Goal: Information Seeking & Learning: Learn about a topic

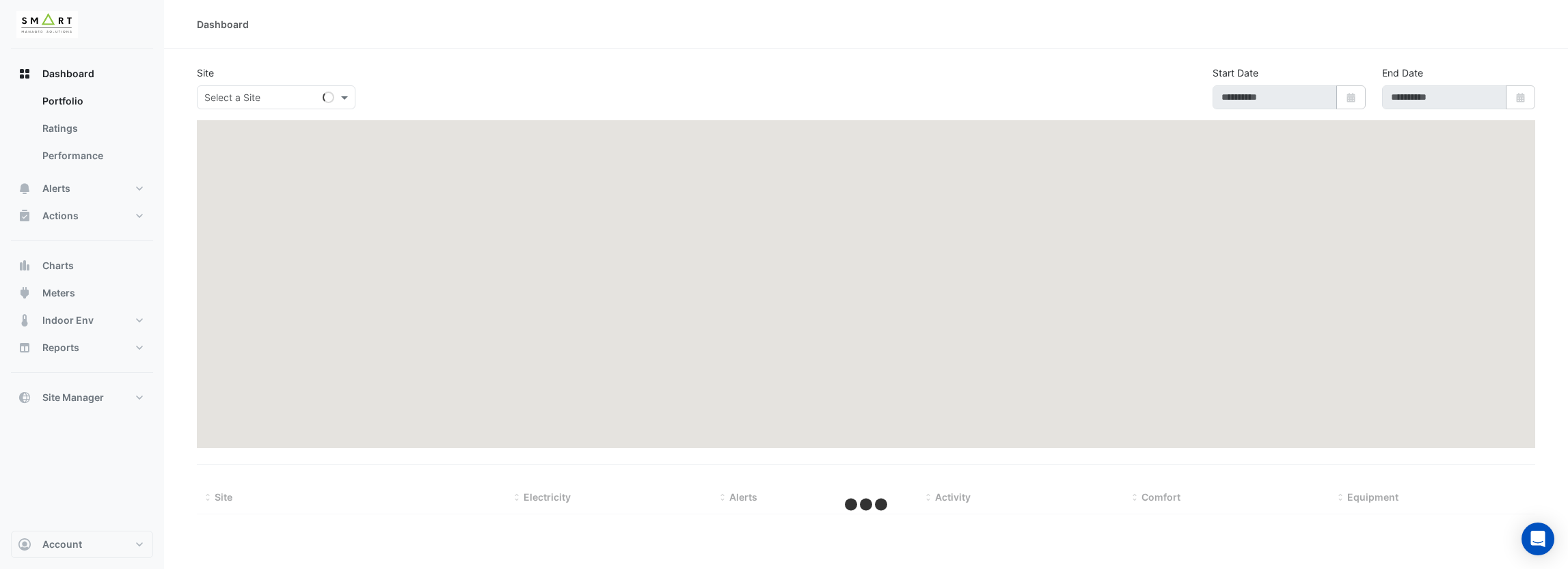
type input "**********"
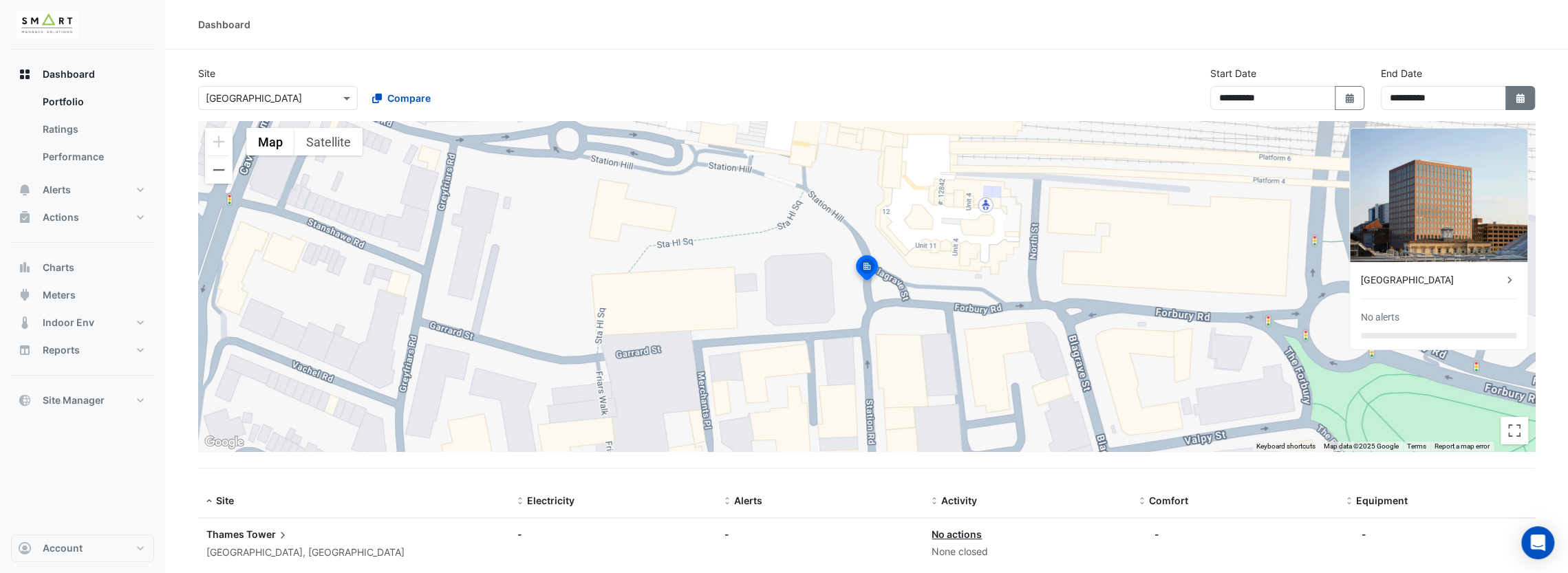
click at [1520, 99] on icon "button" at bounding box center [1520, 99] width 8 height 10
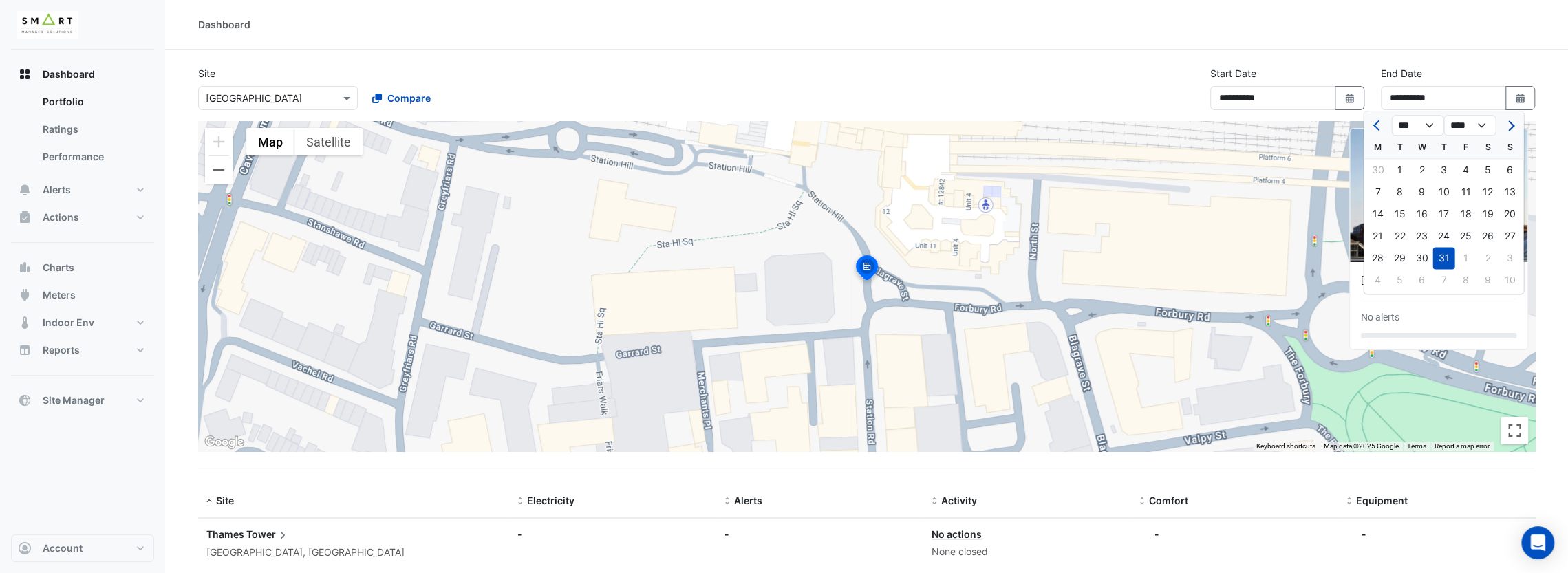
click at [1505, 127] on button "Next month" at bounding box center [1509, 125] width 17 height 22
select select "*"
click at [1427, 235] on div "20" at bounding box center [1421, 236] width 22 height 22
type input "**********"
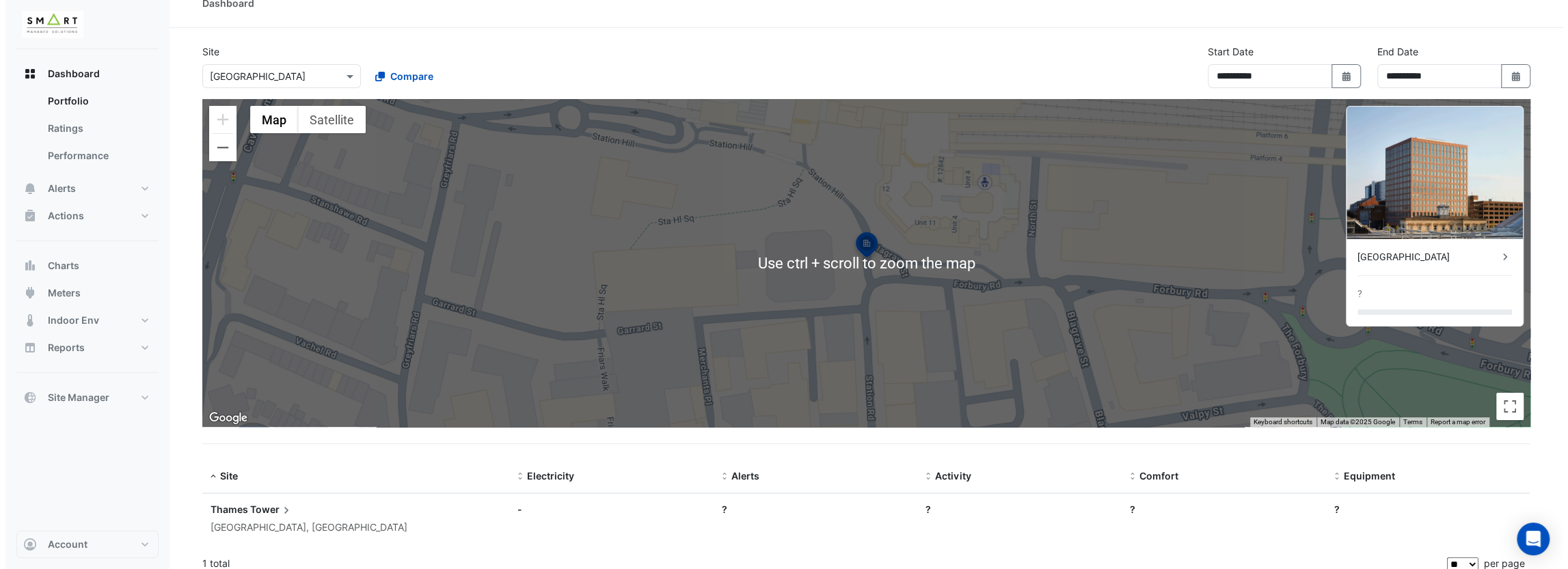
scroll to position [32, 0]
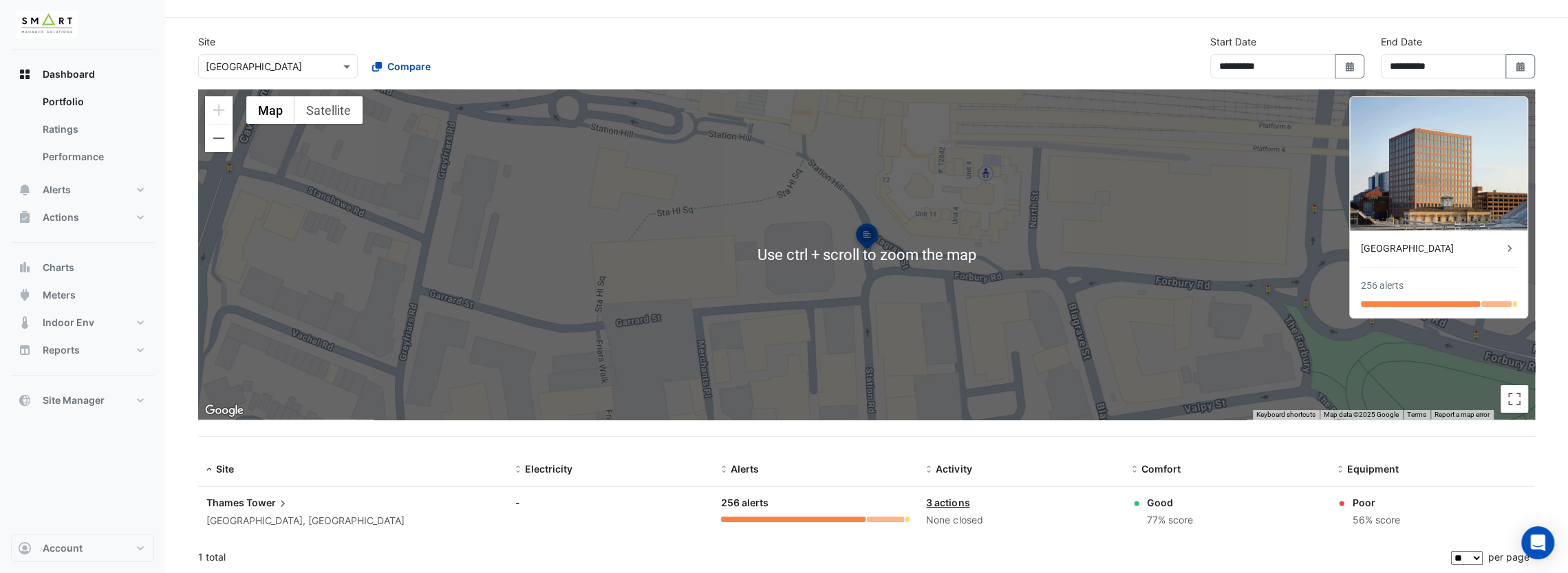
click at [258, 503] on span "Tower" at bounding box center [268, 503] width 43 height 15
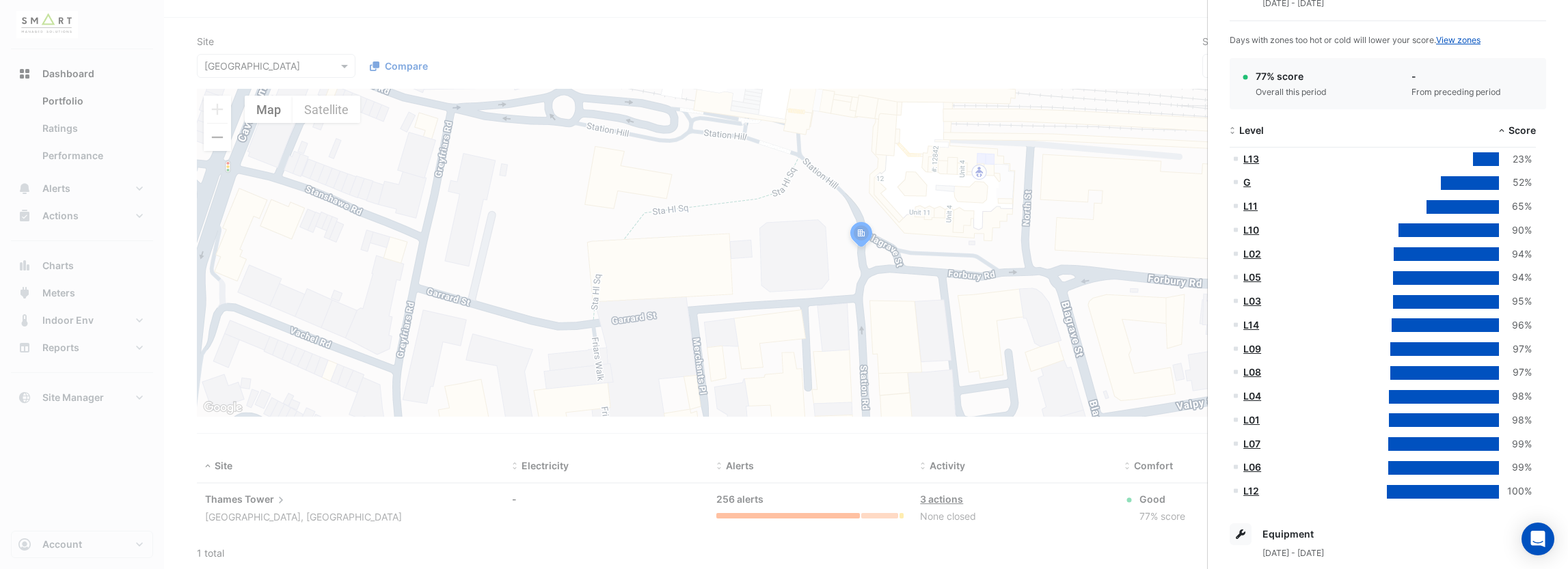
scroll to position [728, 0]
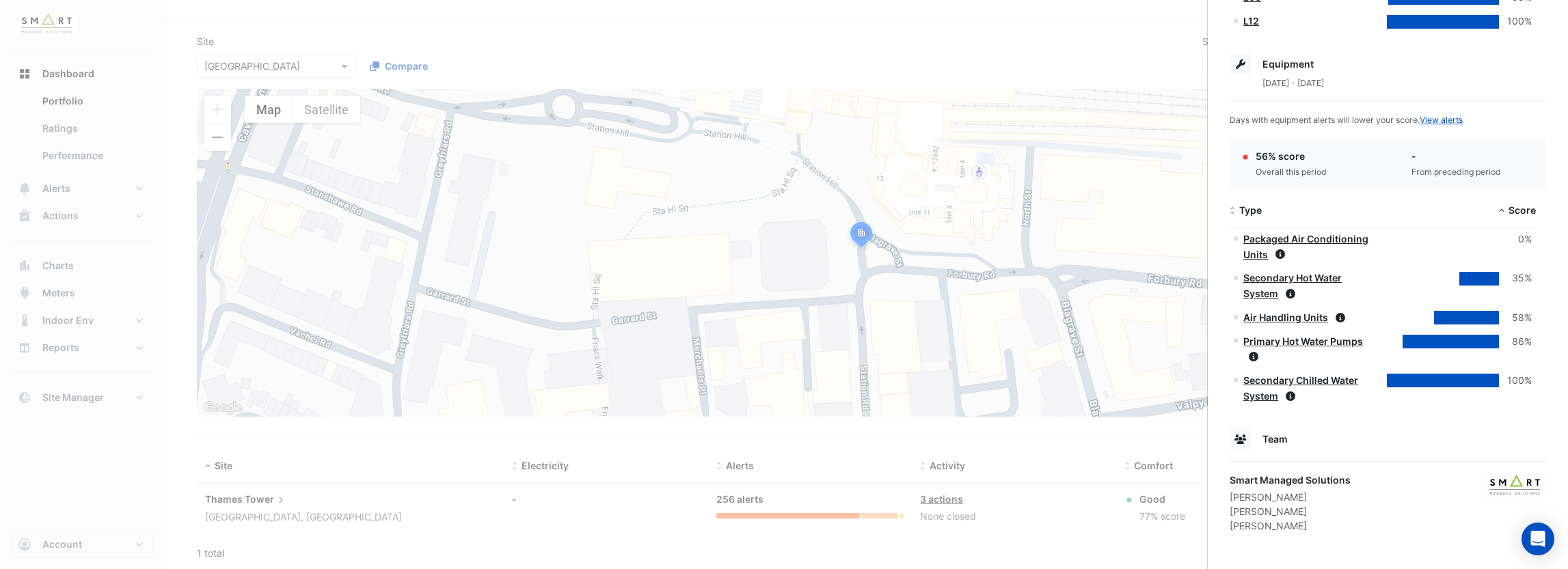
click at [1524, 281] on div "35%" at bounding box center [1516, 278] width 33 height 16
click at [1298, 376] on link "Secondary Chilled Water System" at bounding box center [1300, 388] width 115 height 27
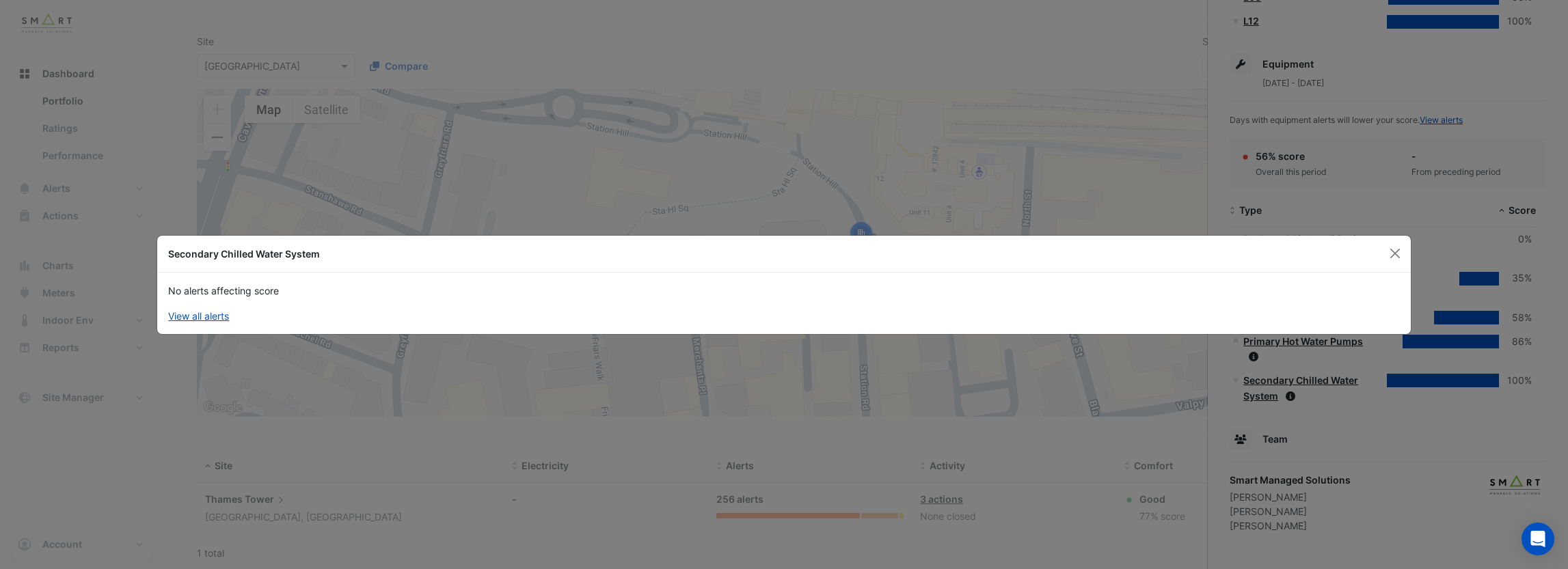
click at [1390, 257] on button "Close" at bounding box center [1395, 254] width 21 height 21
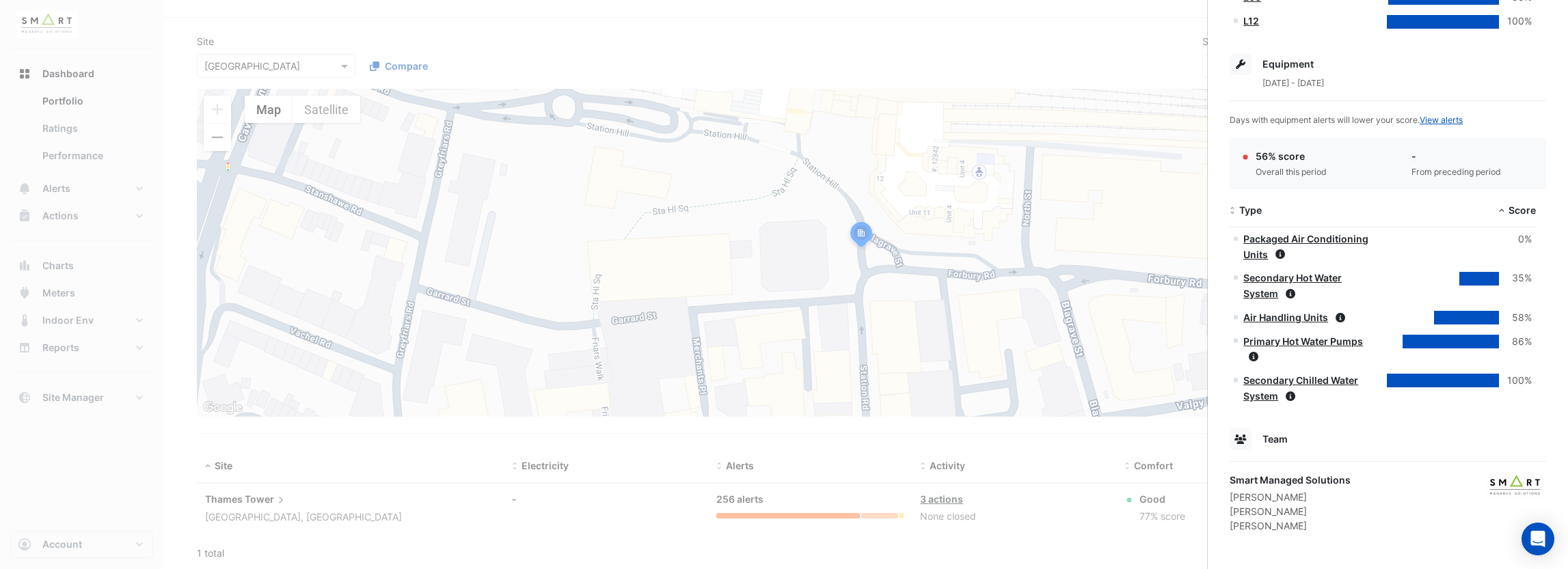
click at [1480, 387] on datatable-body-cell "100%" at bounding box center [1459, 389] width 153 height 40
click at [361, 221] on ngb-offcanvas-backdrop at bounding box center [784, 284] width 1568 height 569
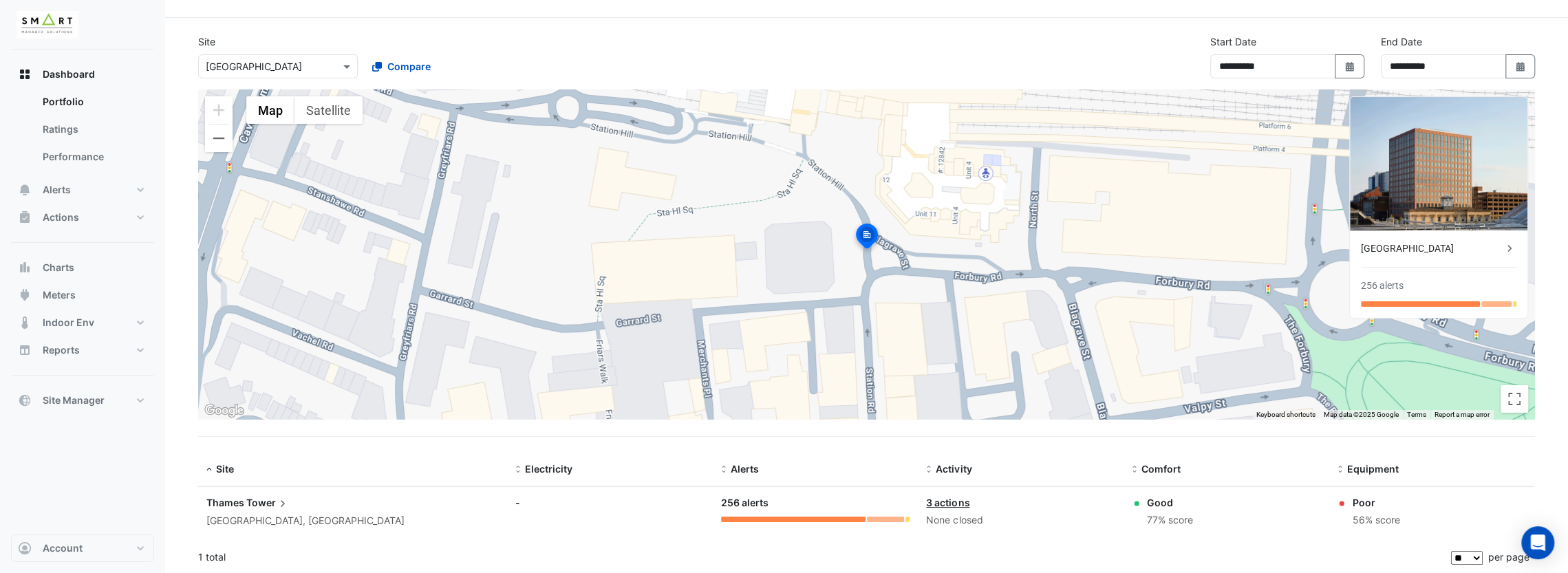
click at [257, 498] on span "Tower" at bounding box center [268, 503] width 43 height 15
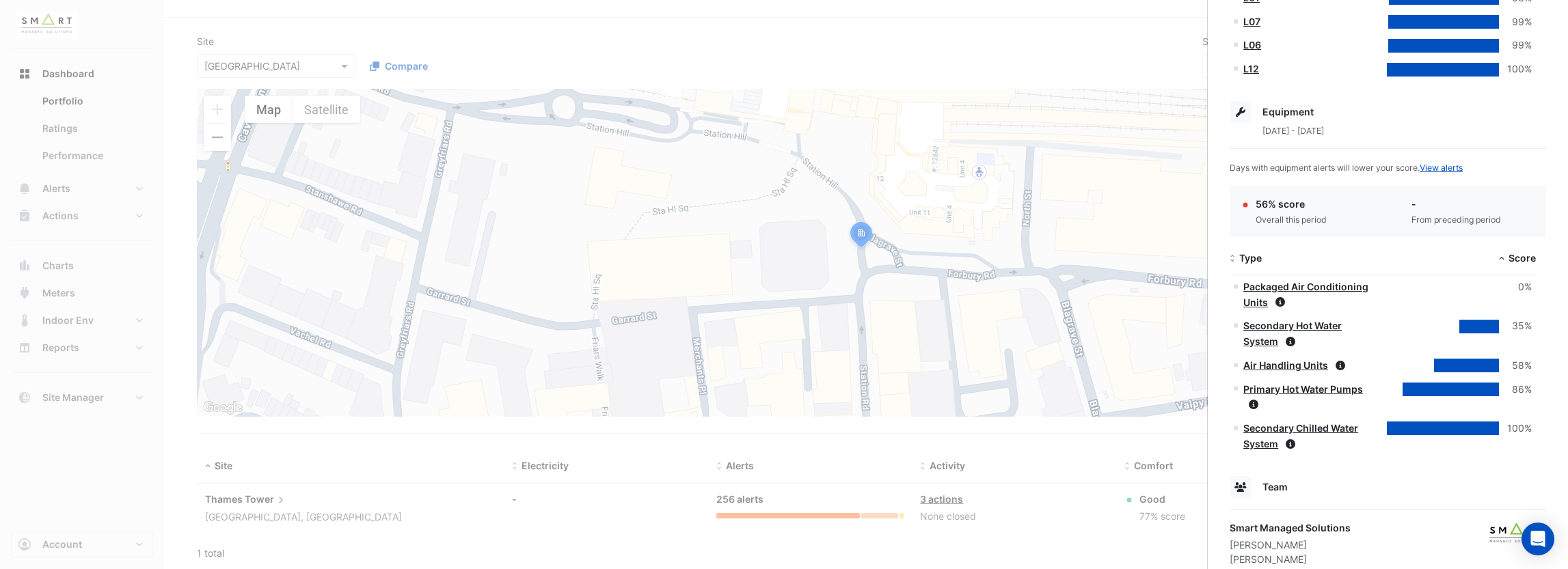
scroll to position [728, 0]
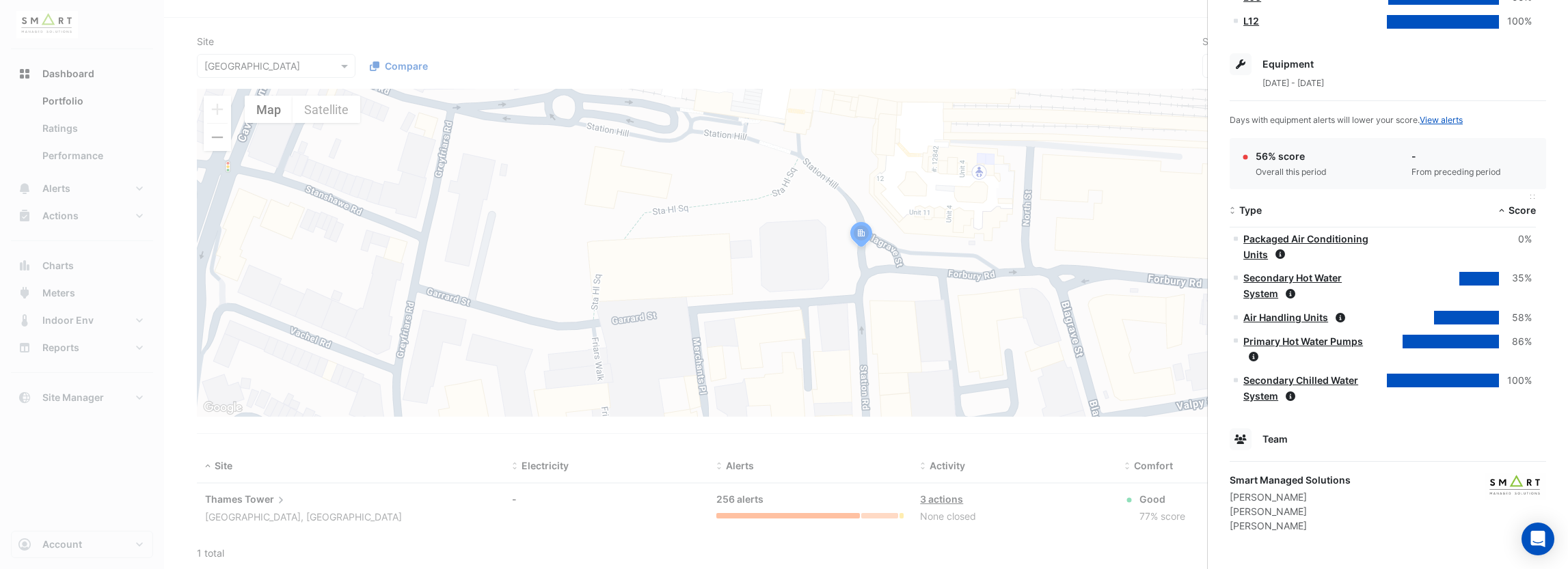
click at [1512, 213] on span "Score" at bounding box center [1523, 210] width 27 height 12
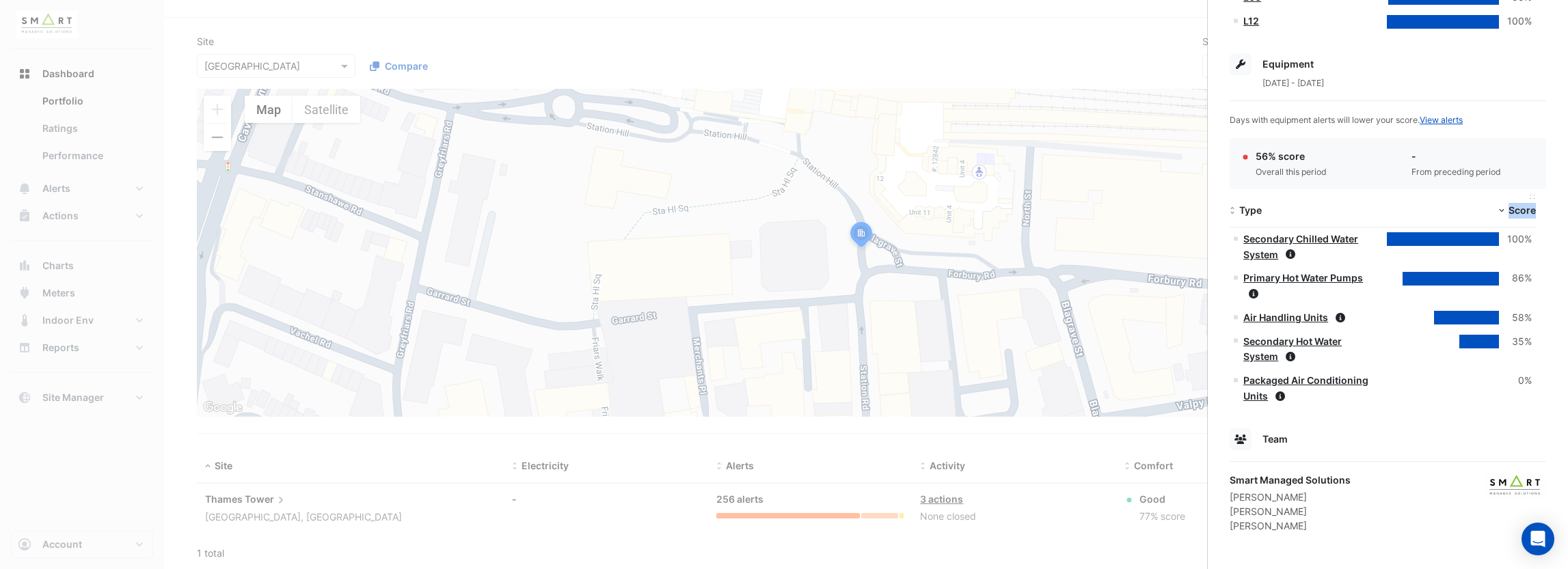
click at [1512, 213] on span "Score" at bounding box center [1523, 210] width 27 height 12
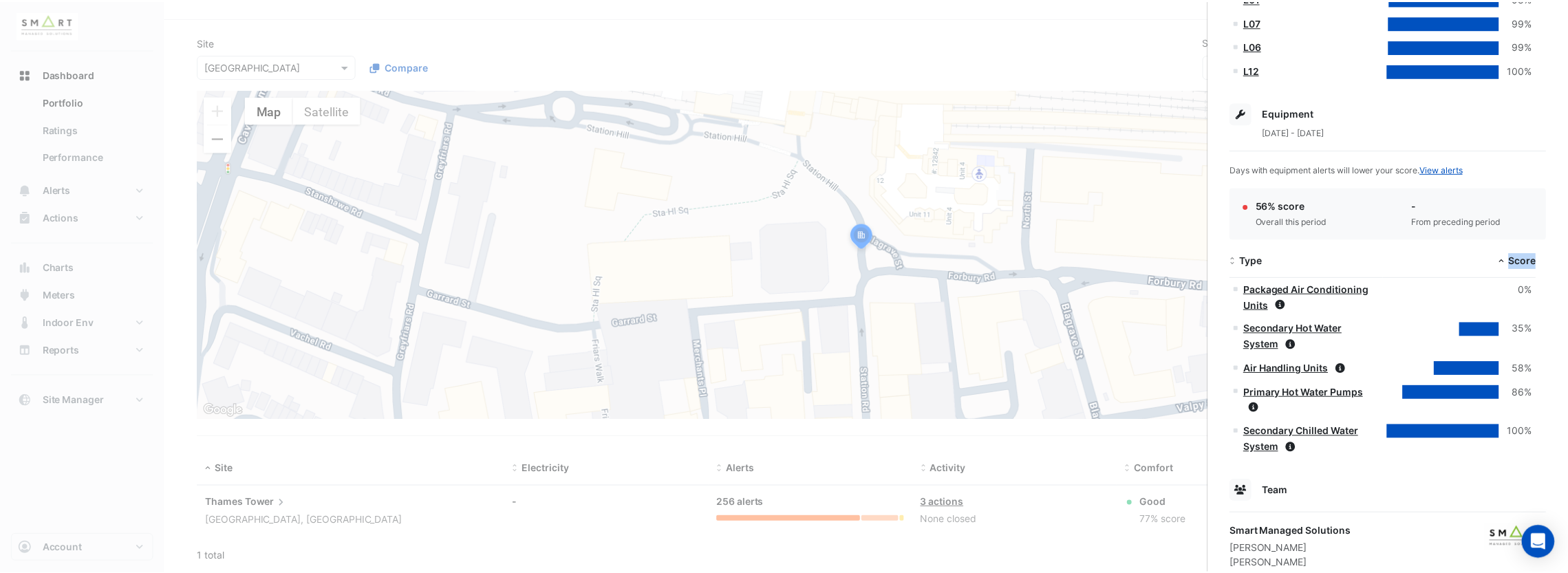
scroll to position [665, 0]
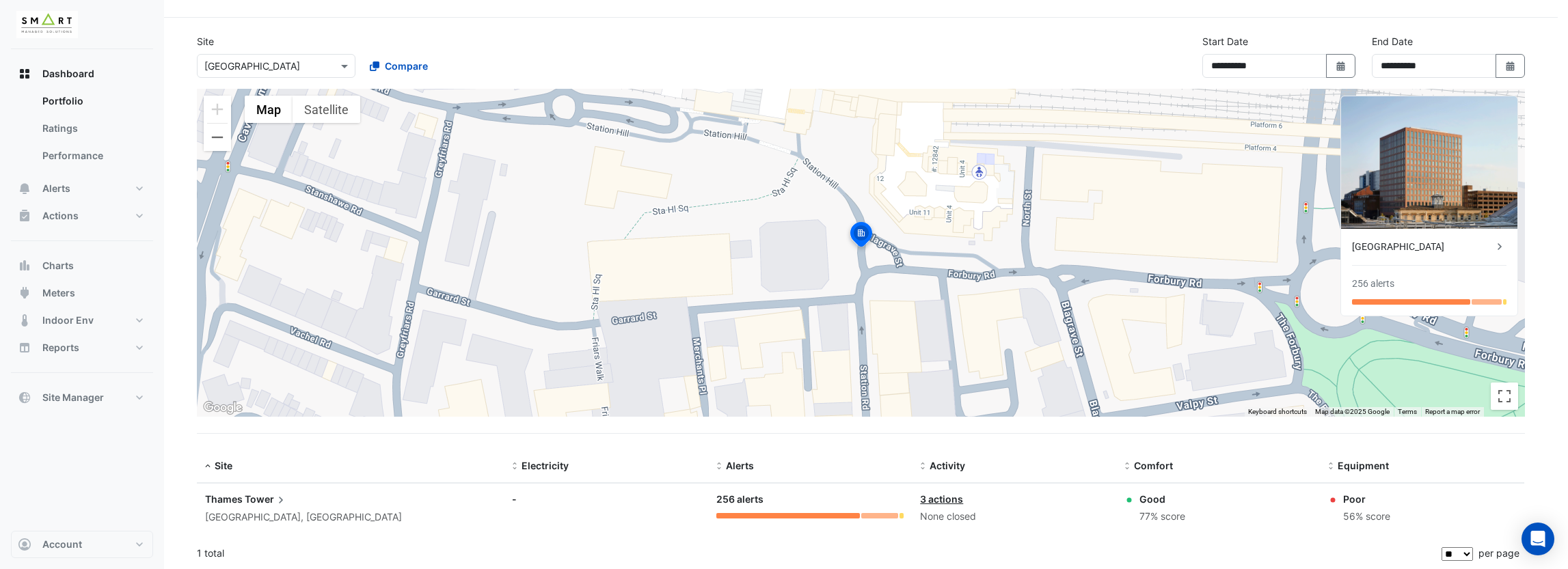
click at [483, 315] on ngb-offcanvas-backdrop at bounding box center [784, 284] width 1568 height 569
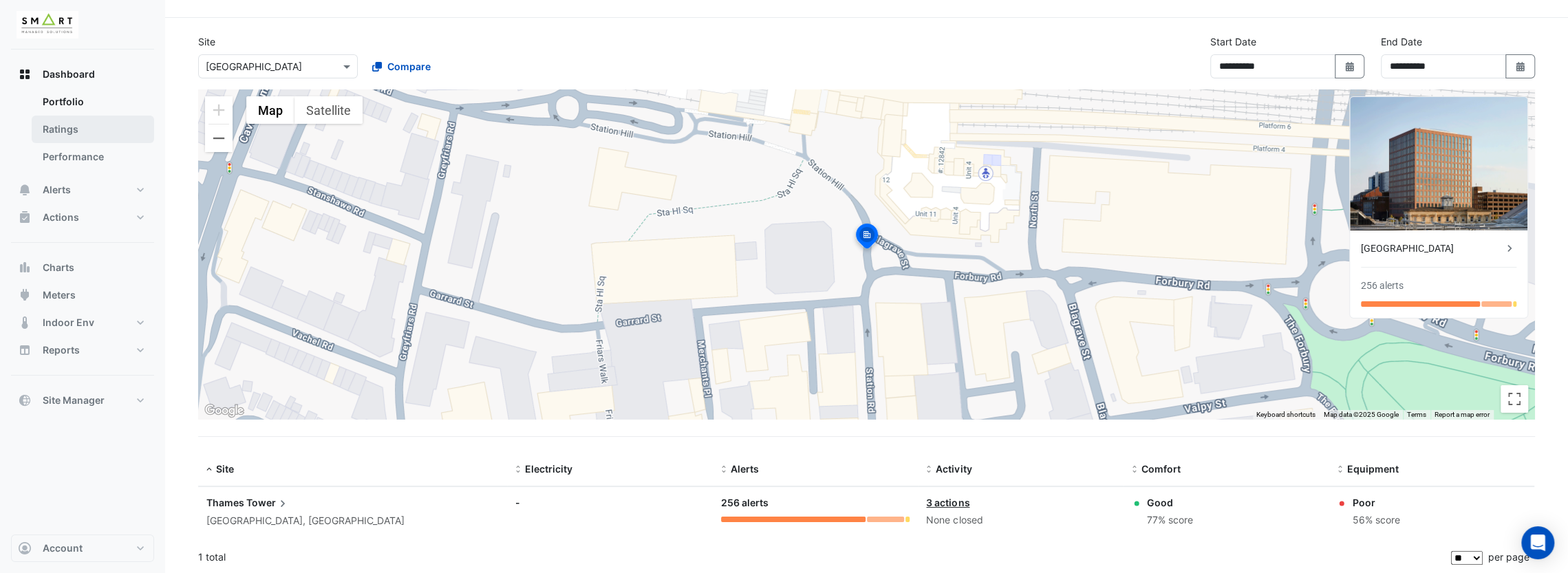
click at [109, 128] on link "Ratings" at bounding box center [92, 129] width 122 height 28
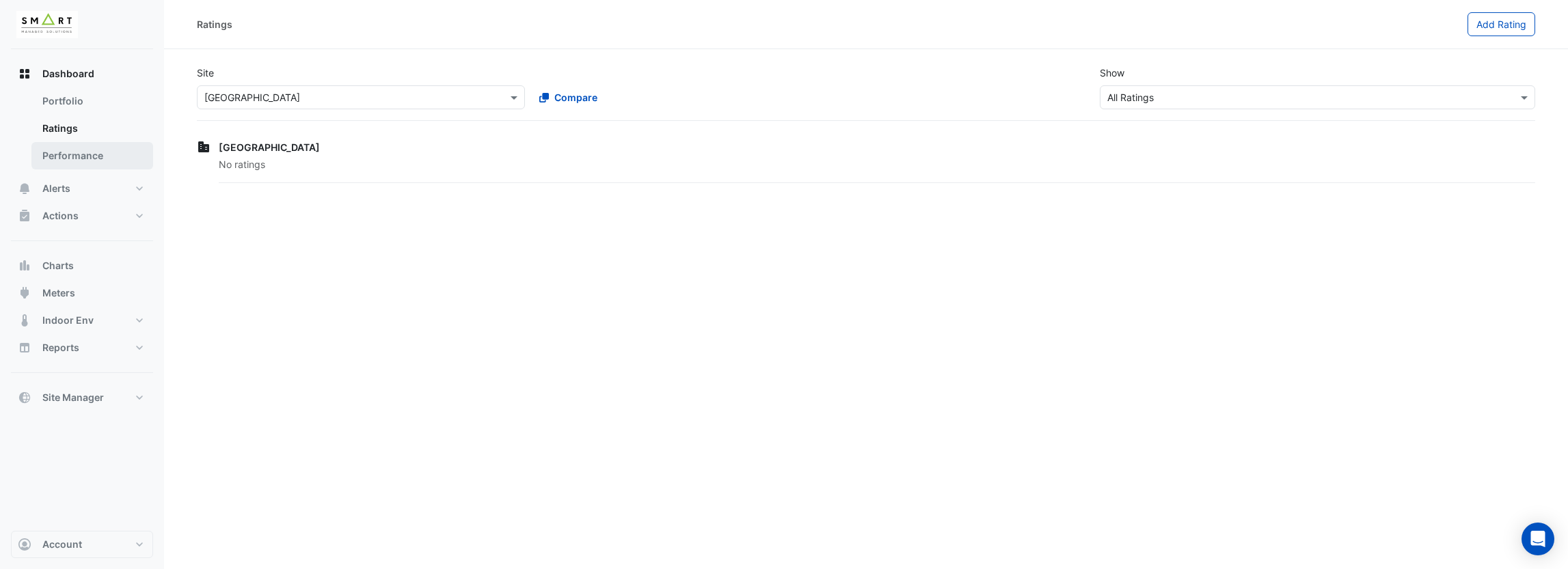
click at [104, 154] on link "Performance" at bounding box center [92, 156] width 121 height 27
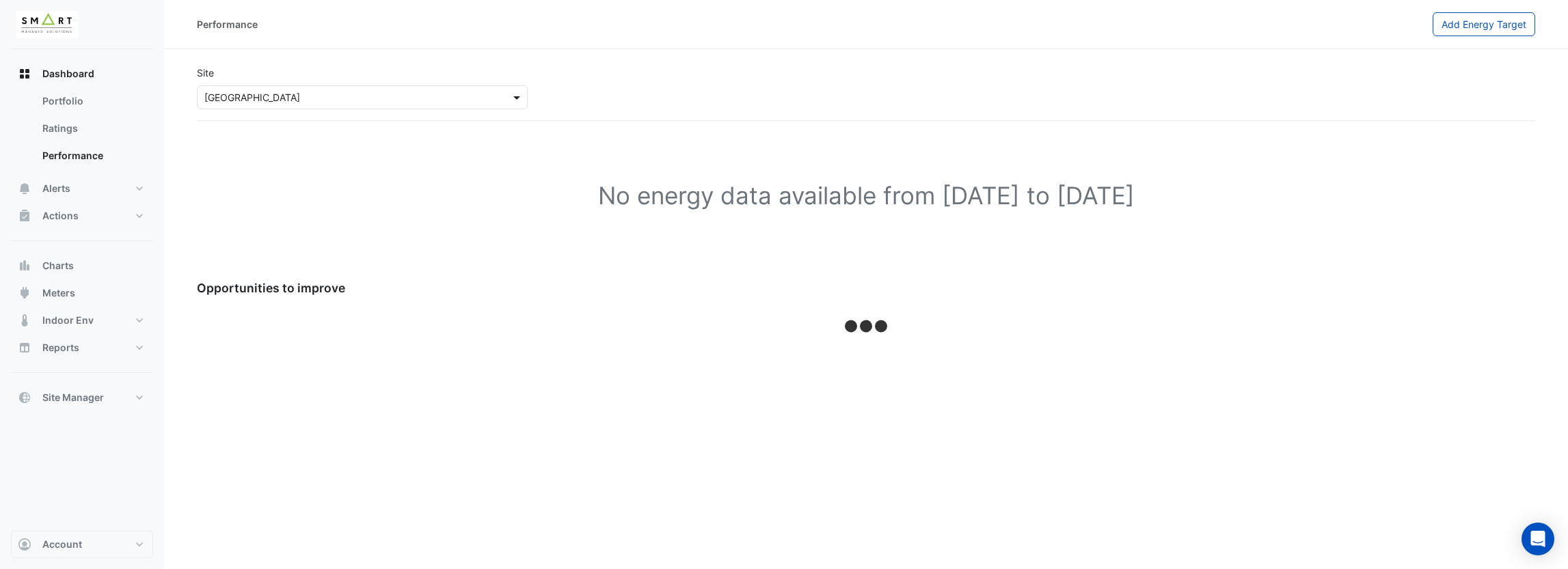
click at [513, 95] on span at bounding box center [519, 97] width 17 height 14
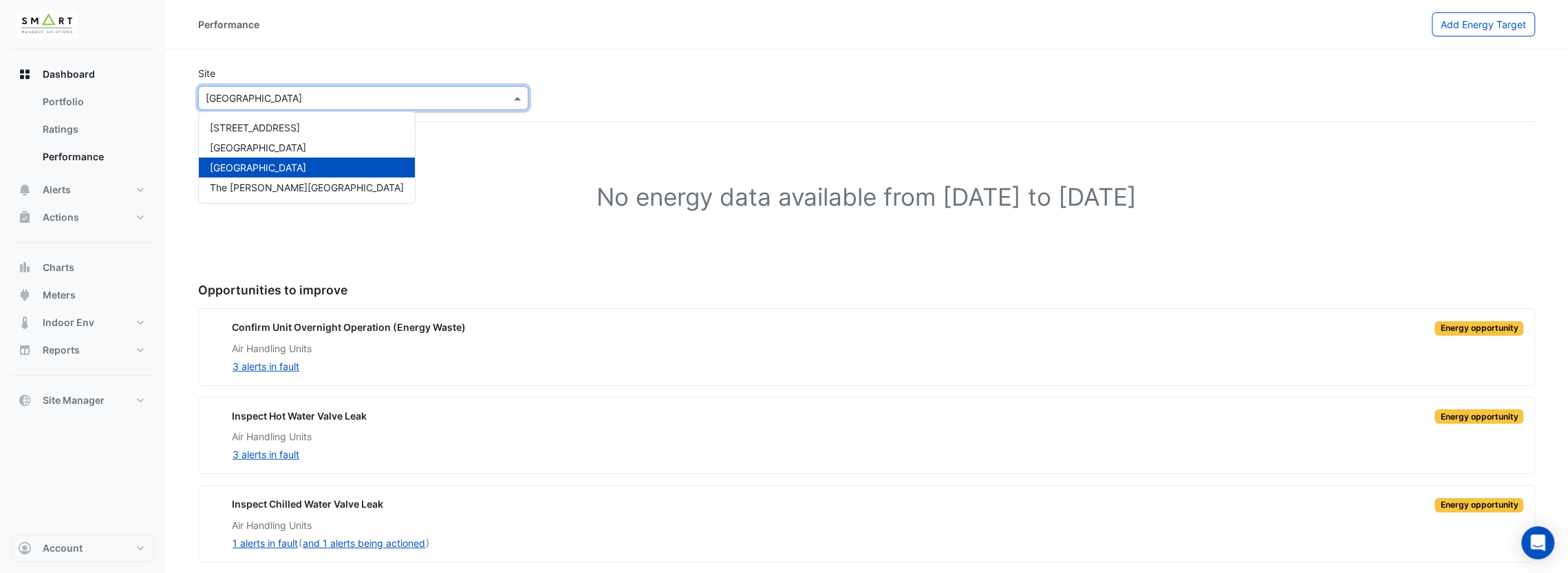
click at [461, 156] on div "No energy data available from [DATE] to [DATE]" at bounding box center [866, 199] width 1337 height 122
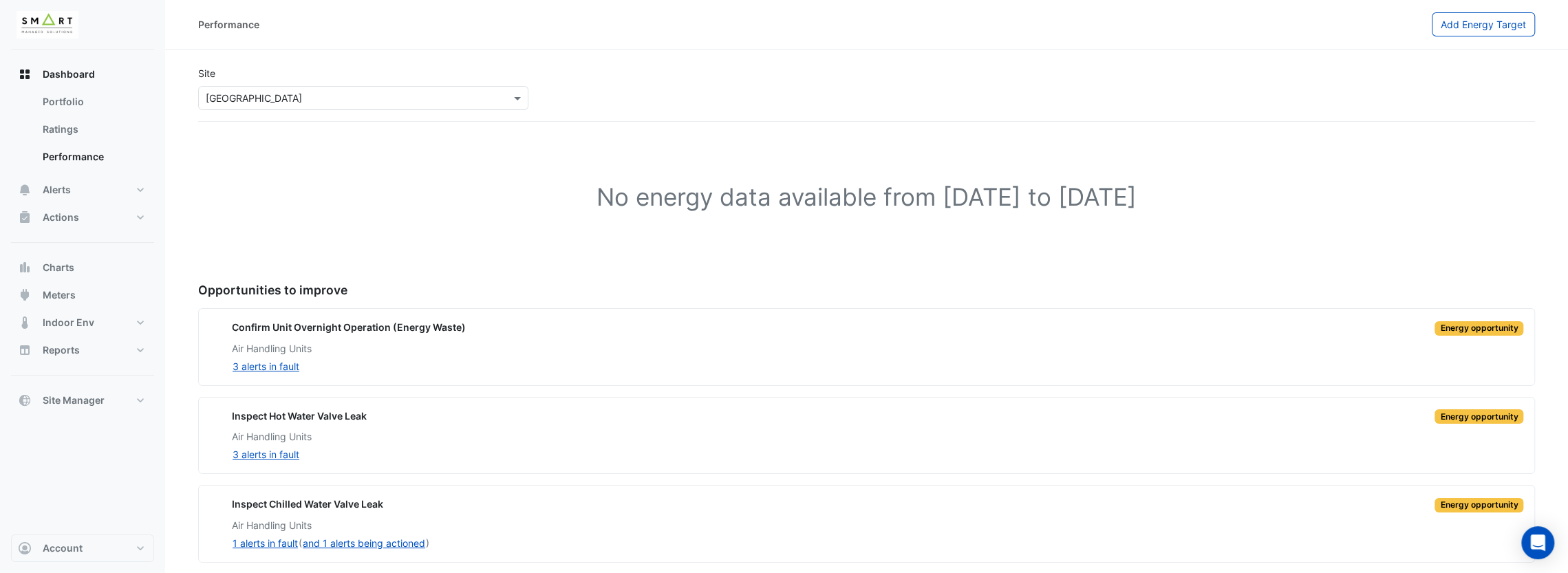
scroll to position [1, 0]
click at [120, 192] on button "Alerts" at bounding box center [82, 190] width 143 height 28
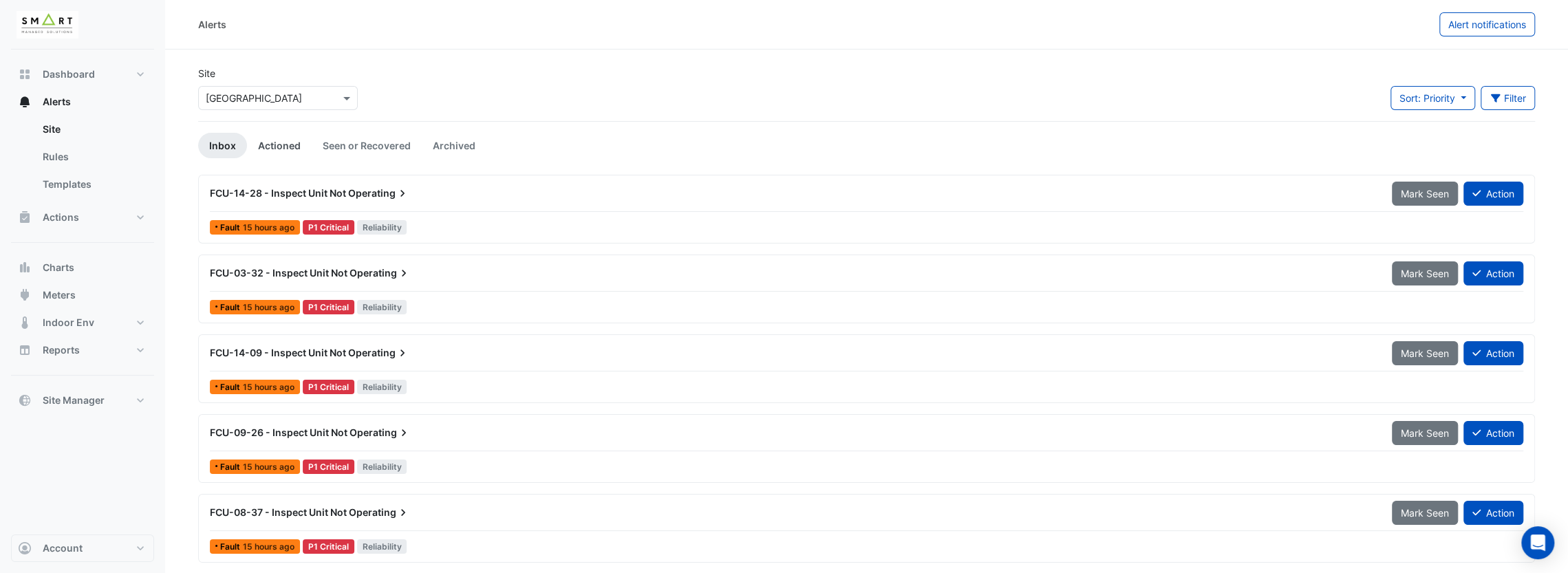
click at [293, 144] on link "Actioned" at bounding box center [280, 145] width 65 height 26
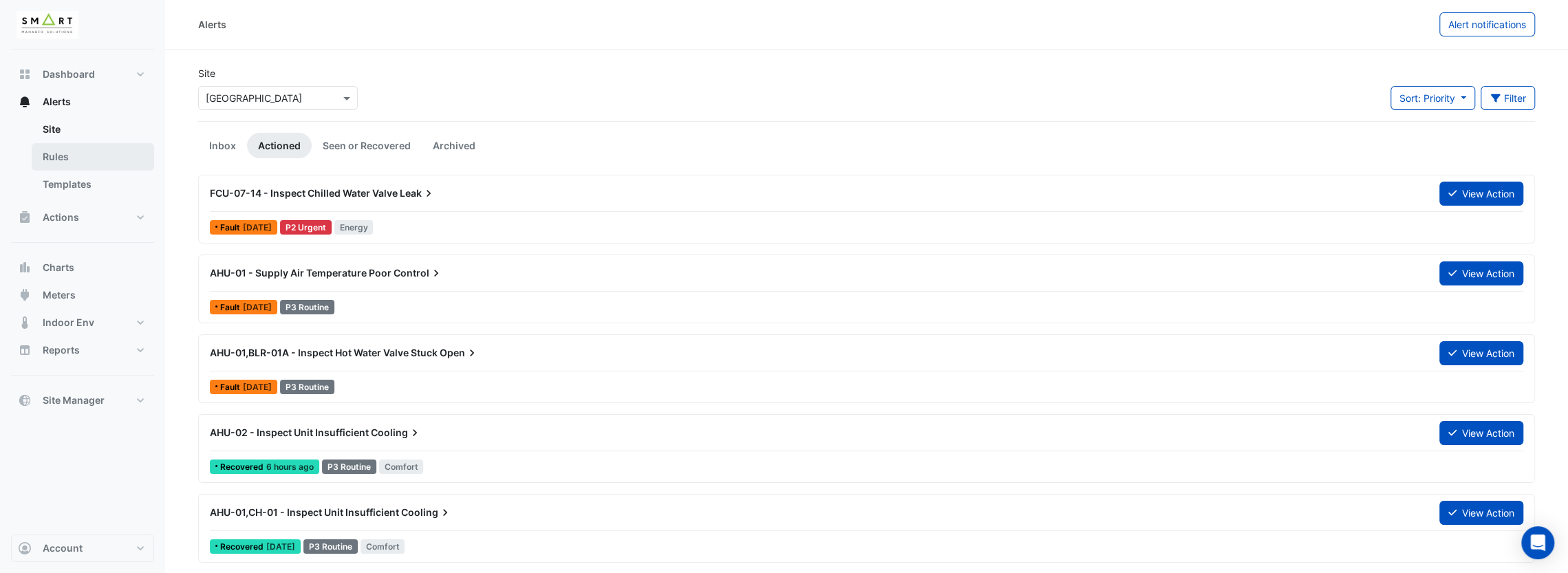
click at [118, 150] on link "Rules" at bounding box center [92, 157] width 122 height 28
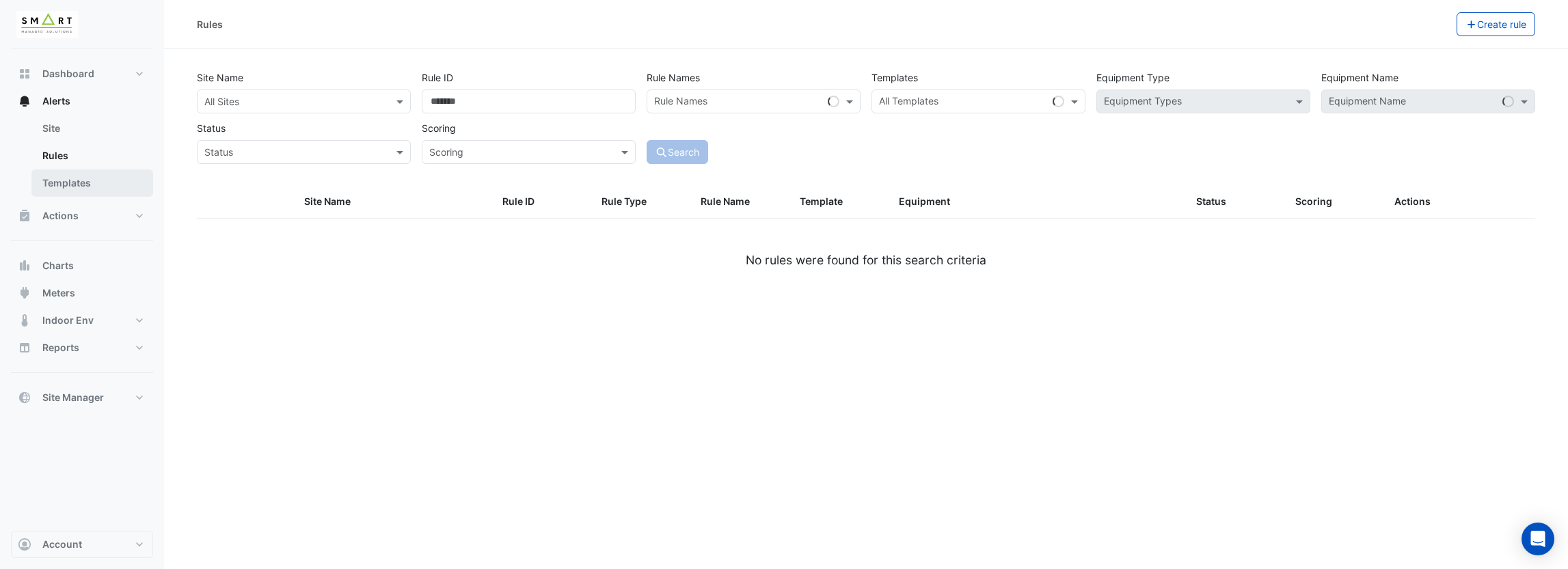
click at [125, 176] on link "Templates" at bounding box center [92, 183] width 121 height 27
select select
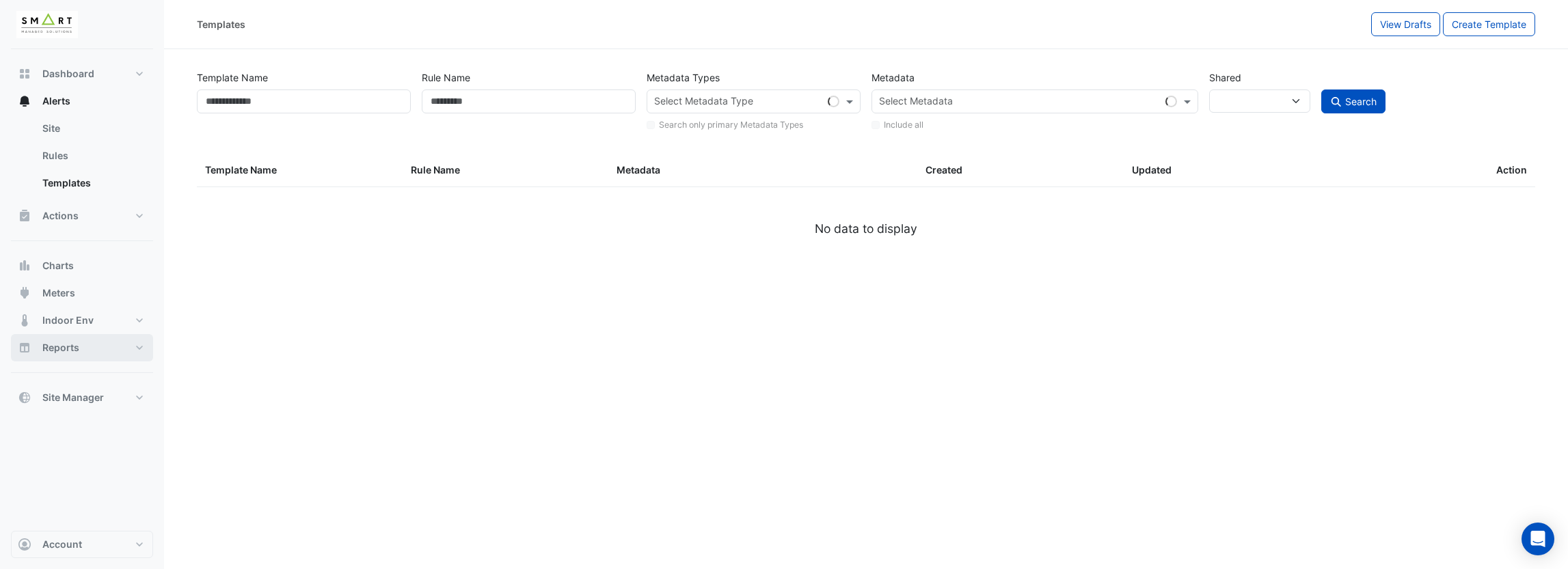
click at [140, 346] on button "Reports" at bounding box center [82, 348] width 142 height 27
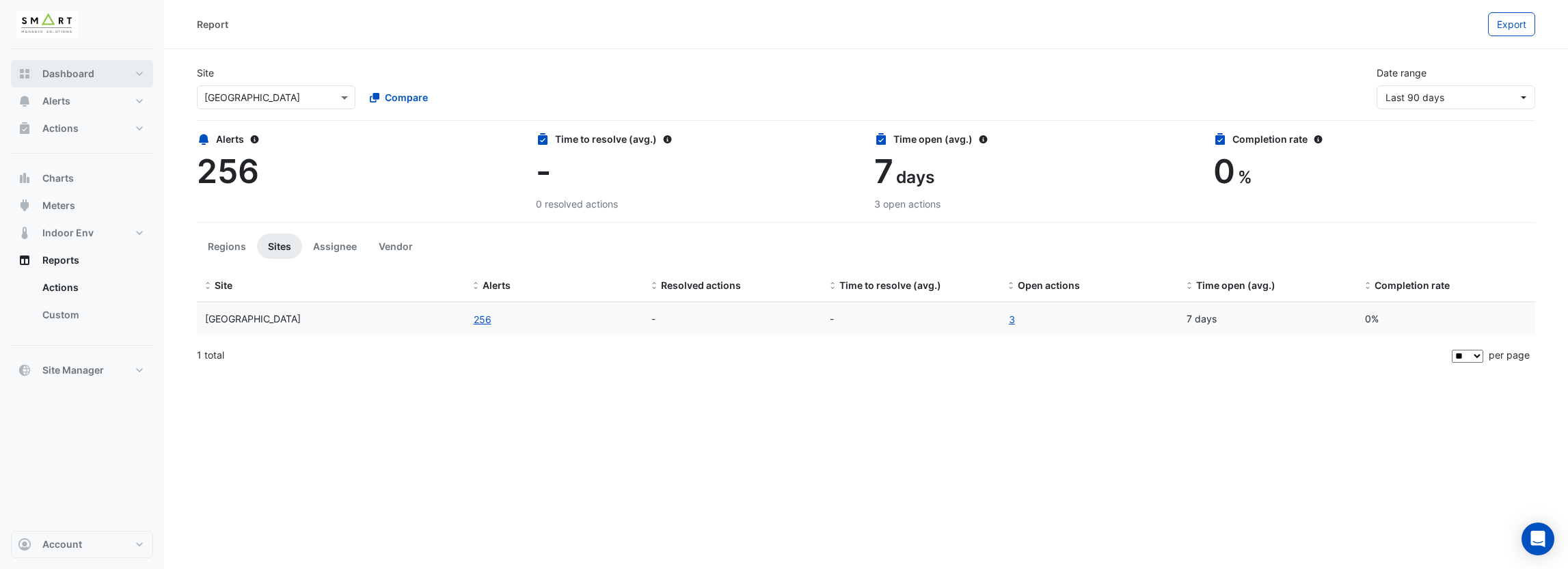
click at [128, 75] on button "Dashboard" at bounding box center [82, 74] width 142 height 27
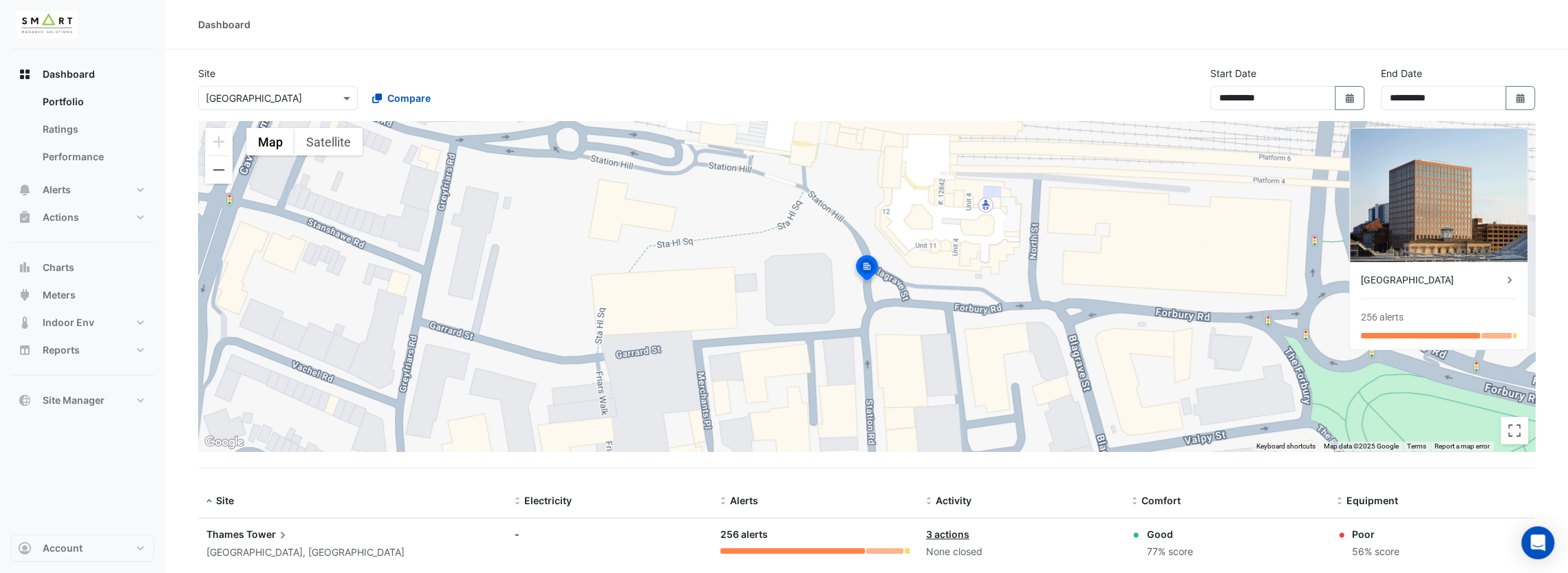
click at [282, 538] on icon at bounding box center [283, 535] width 14 height 14
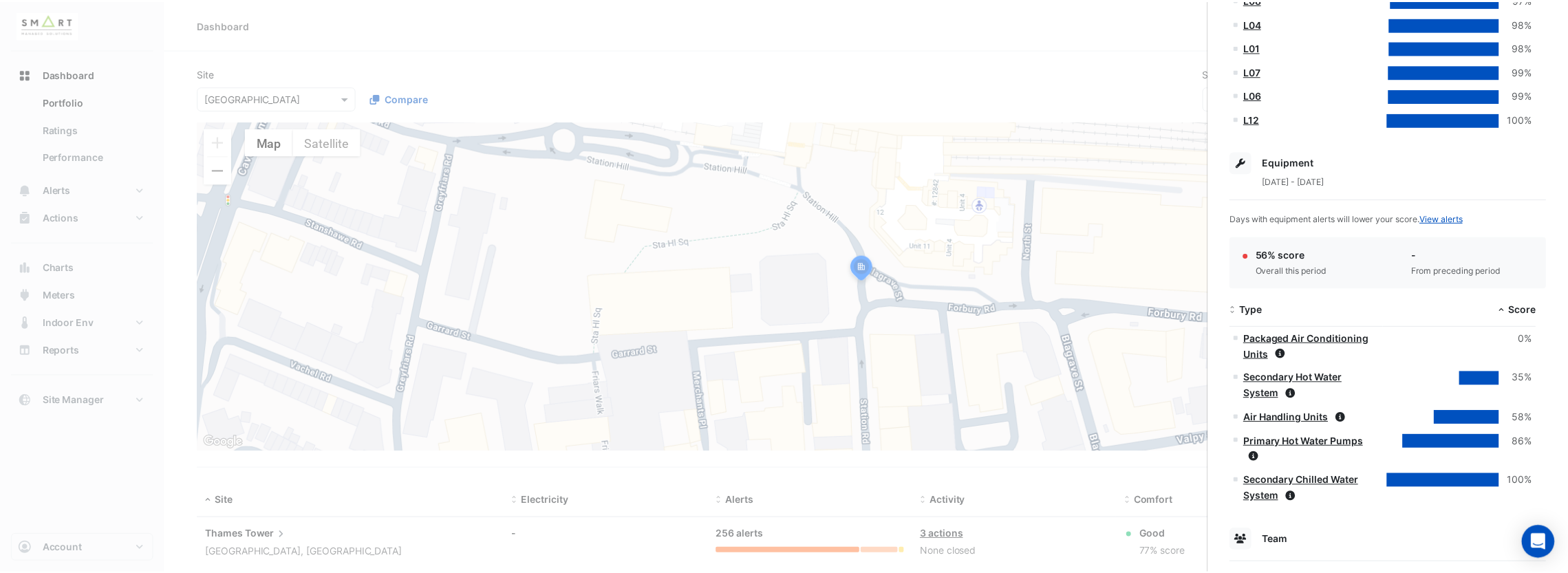
scroll to position [733, 0]
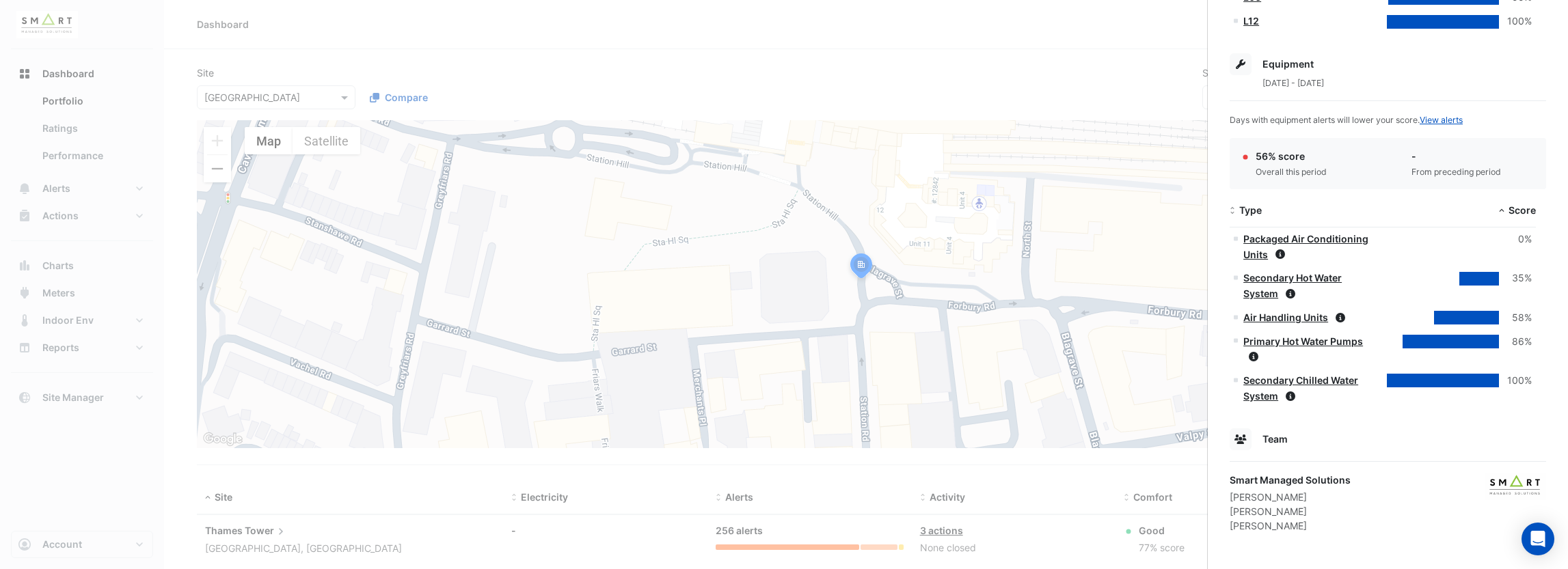
click at [1073, 293] on ngb-offcanvas-backdrop at bounding box center [784, 284] width 1568 height 569
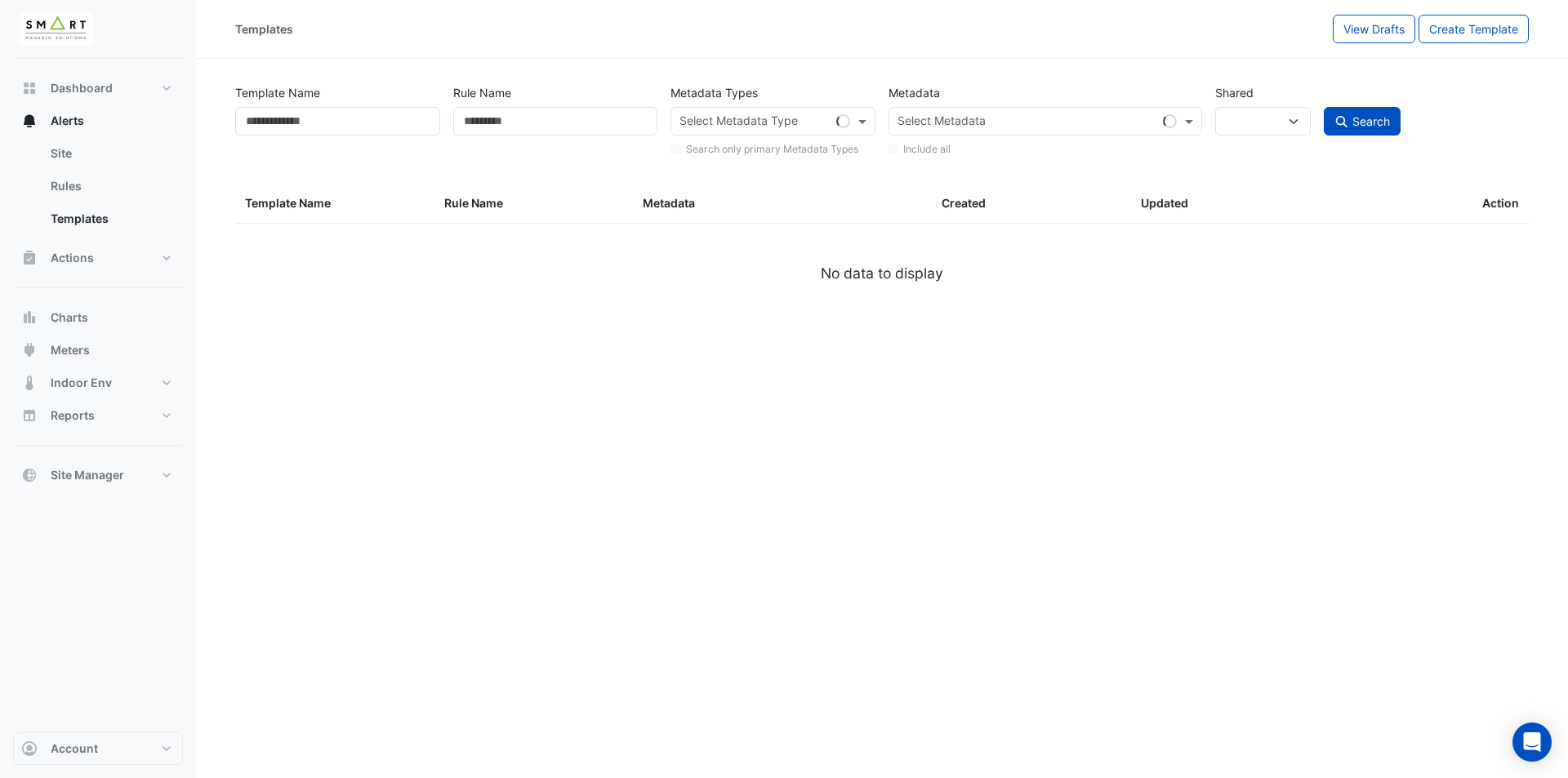
select select
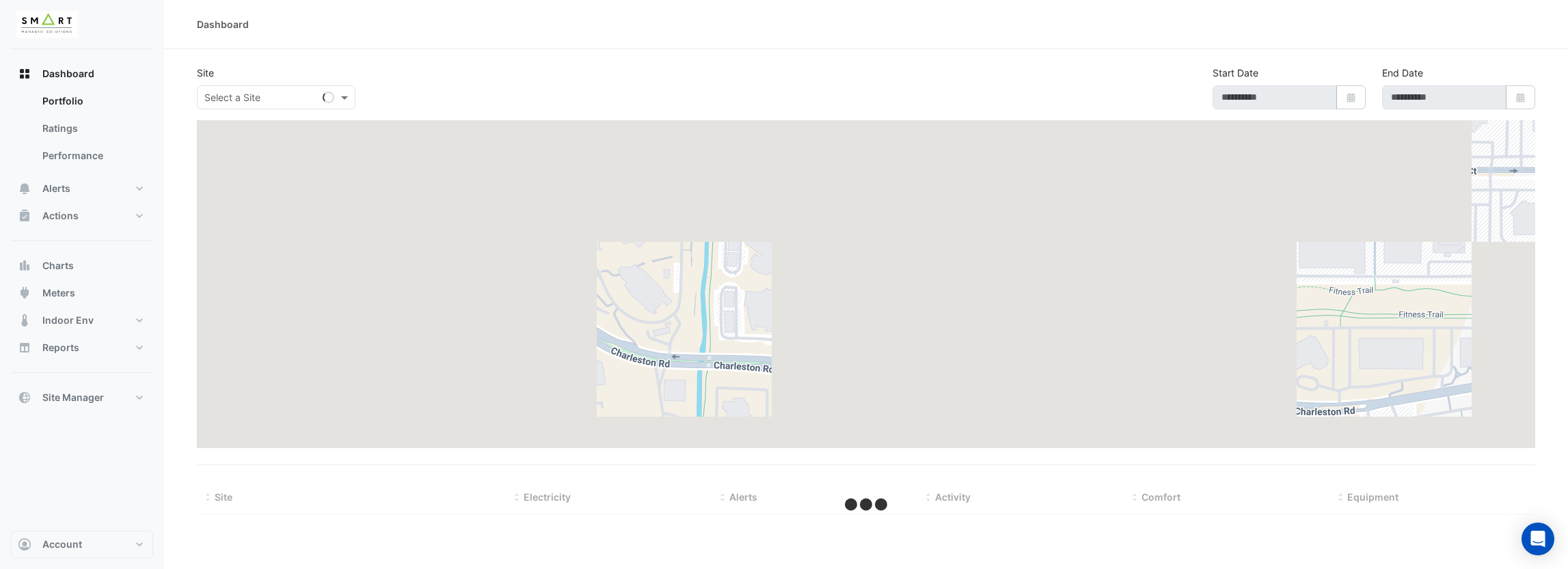
type input "**********"
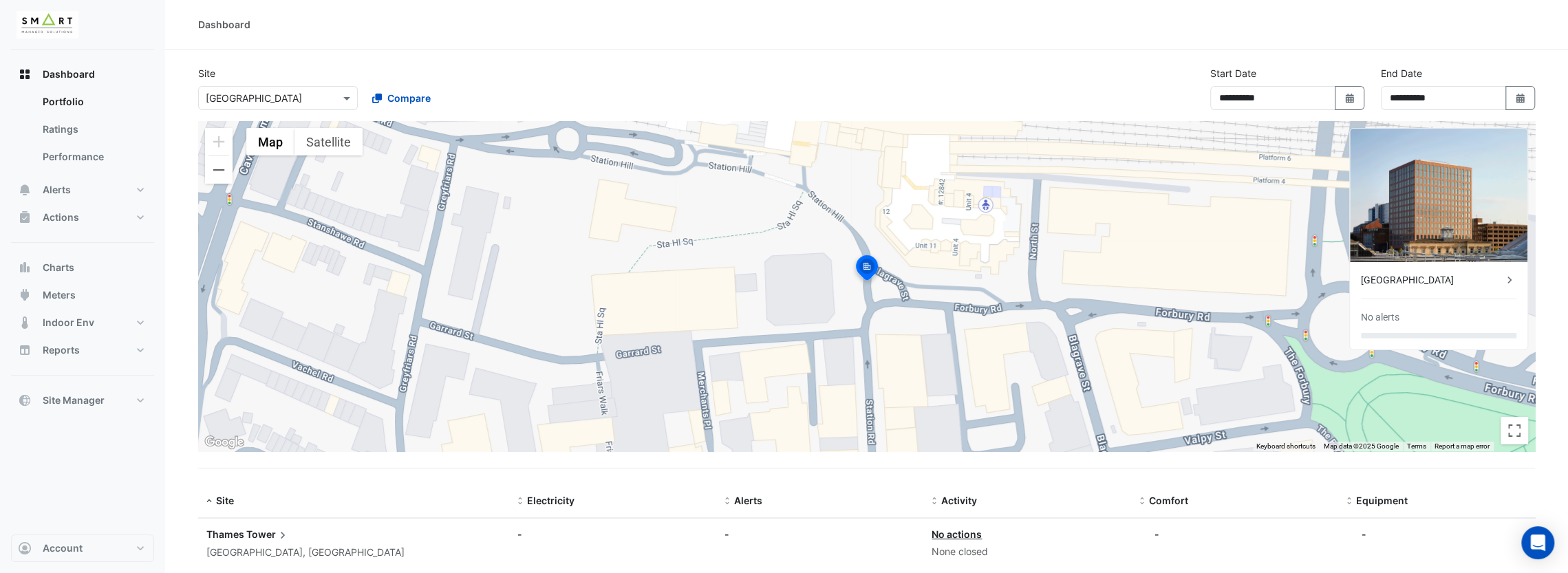
click at [269, 545] on div "[GEOGRAPHIC_DATA], [GEOGRAPHIC_DATA]" at bounding box center [353, 552] width 295 height 16
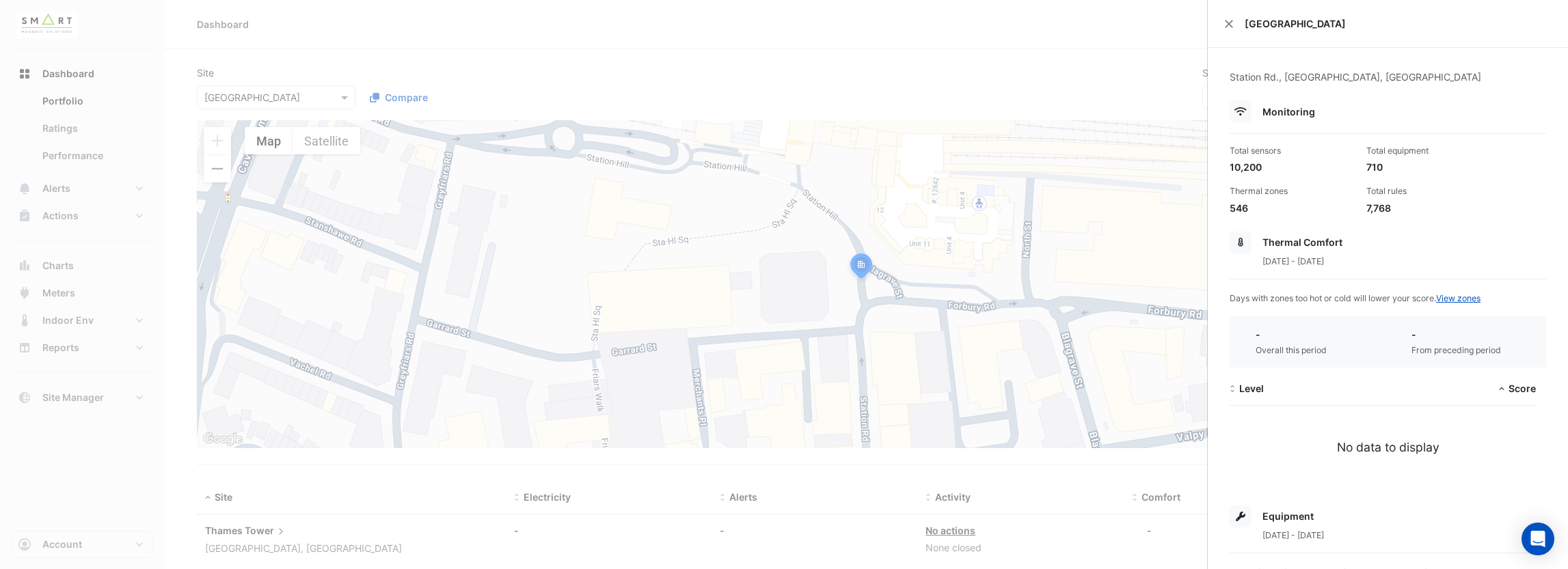
click at [1170, 230] on ngb-offcanvas-backdrop at bounding box center [784, 284] width 1568 height 569
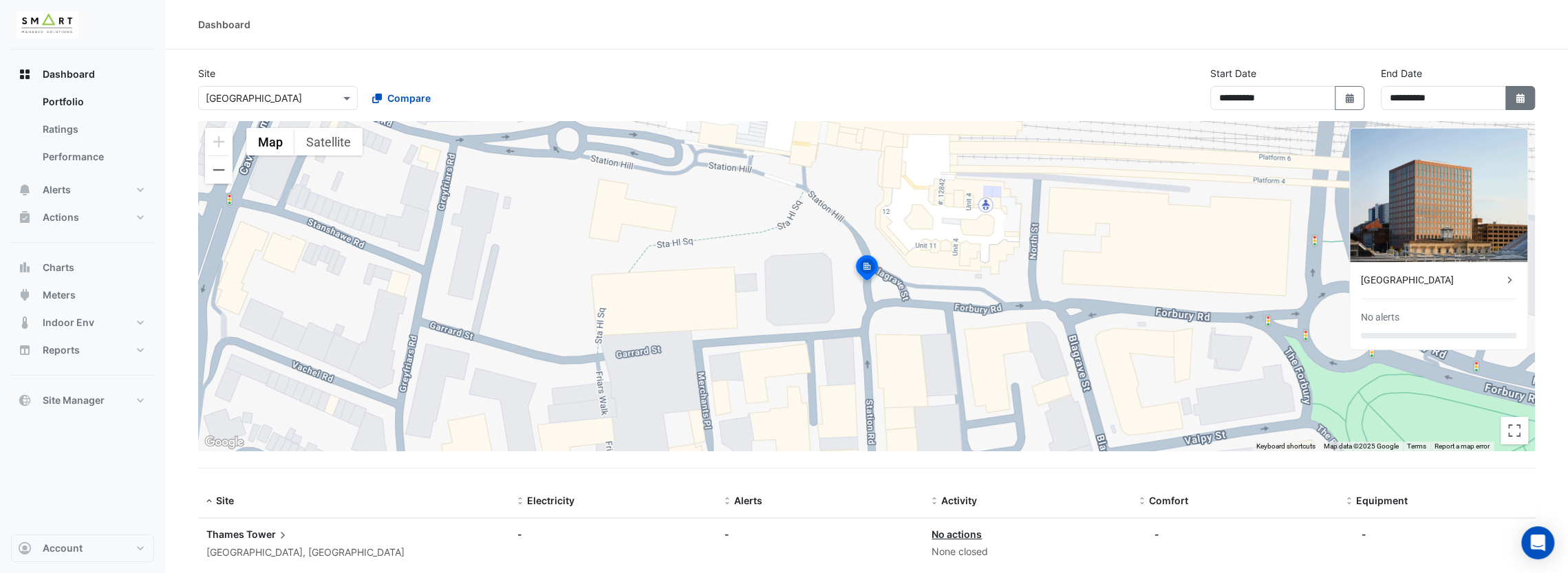
click at [1523, 94] on icon "Select Date" at bounding box center [1520, 99] width 12 height 10
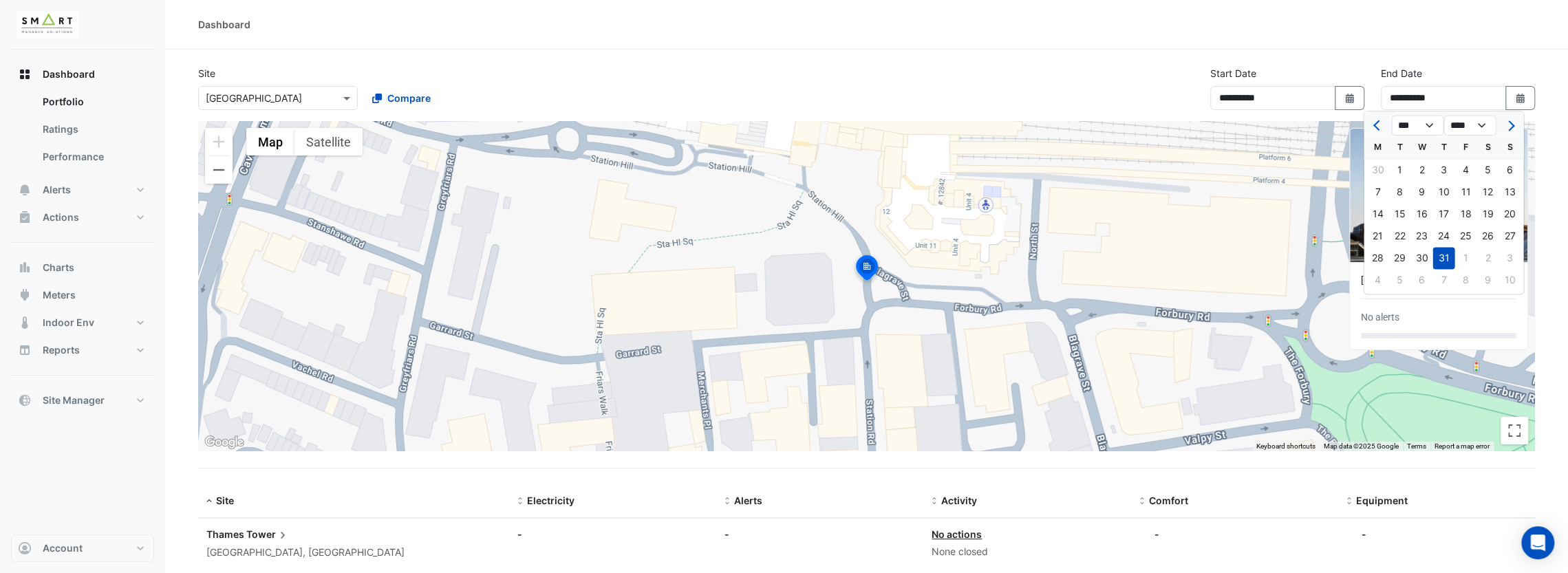
click at [1520, 120] on div at bounding box center [1509, 125] width 28 height 22
click at [1514, 120] on button "Next month" at bounding box center [1509, 125] width 17 height 22
select select "*"
click at [1421, 239] on div "20" at bounding box center [1421, 236] width 22 height 22
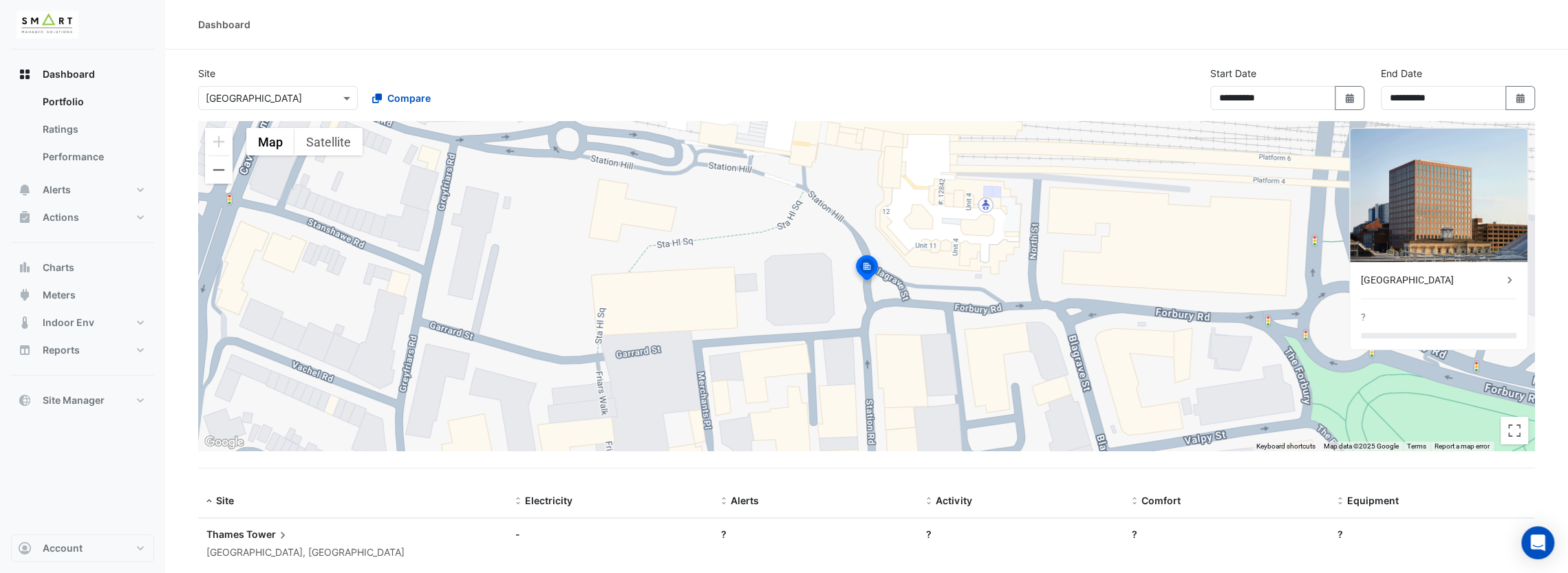
type input "**********"
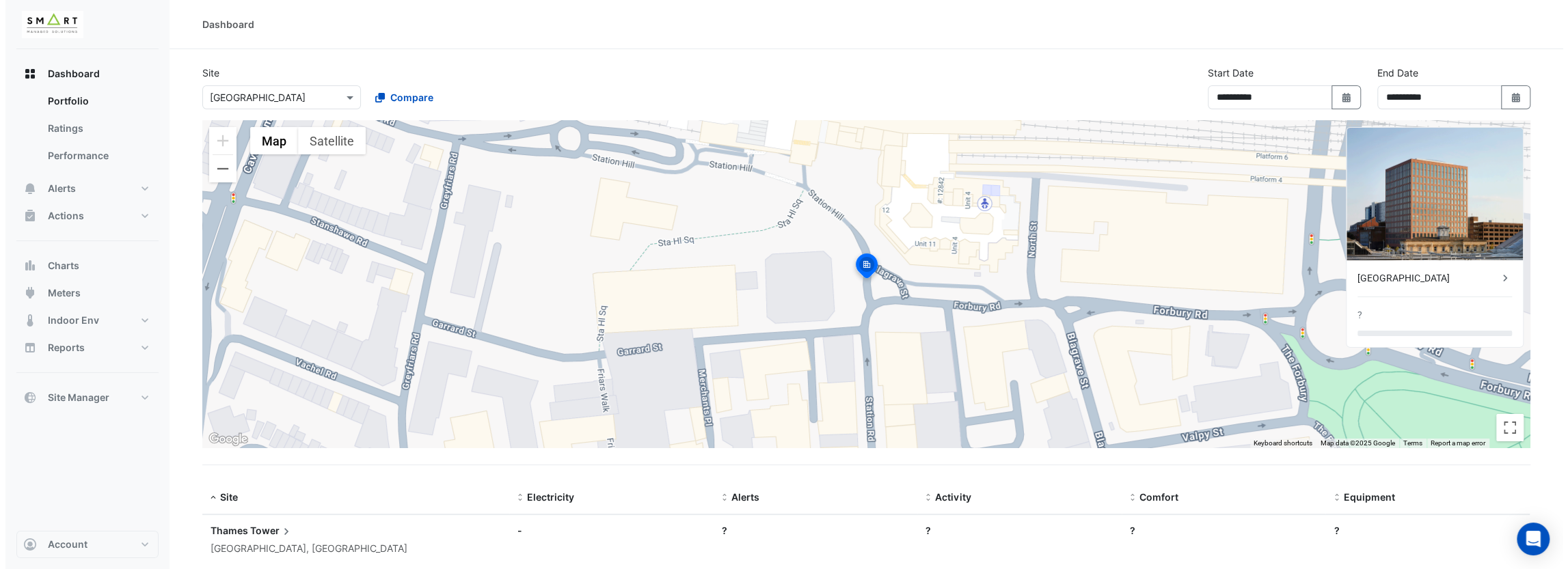
scroll to position [32, 0]
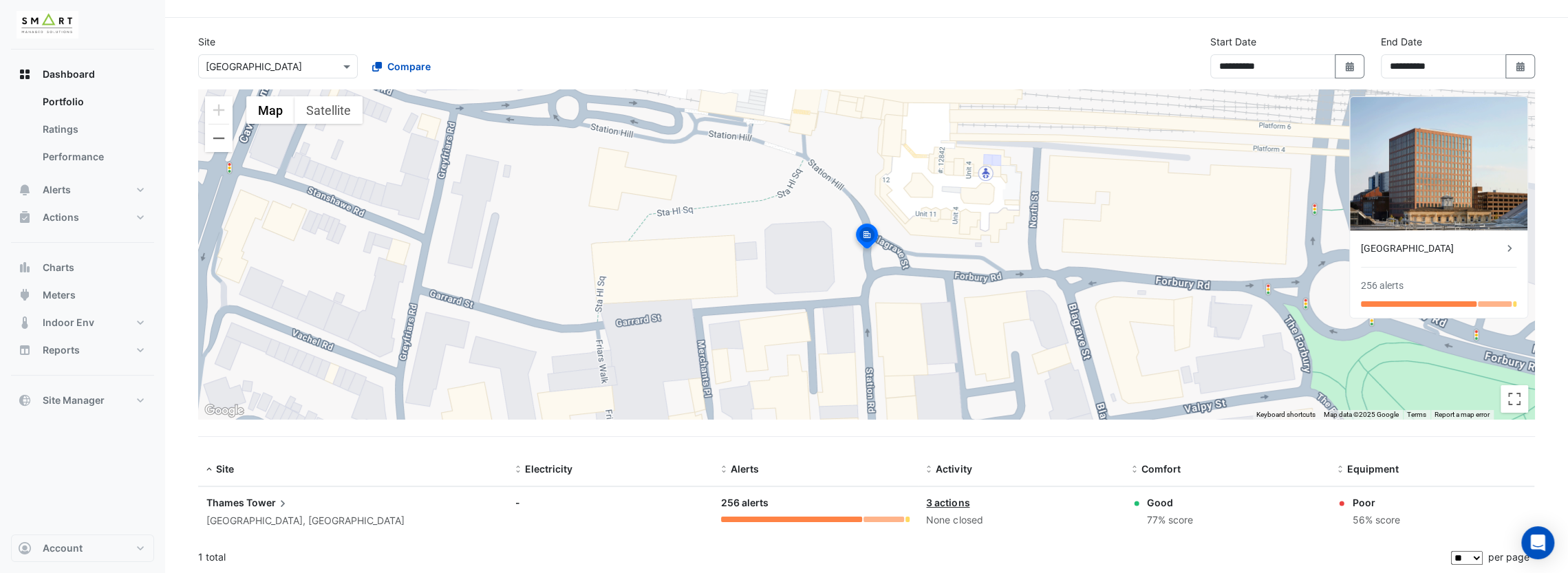
click at [257, 507] on span "Tower" at bounding box center [268, 503] width 43 height 15
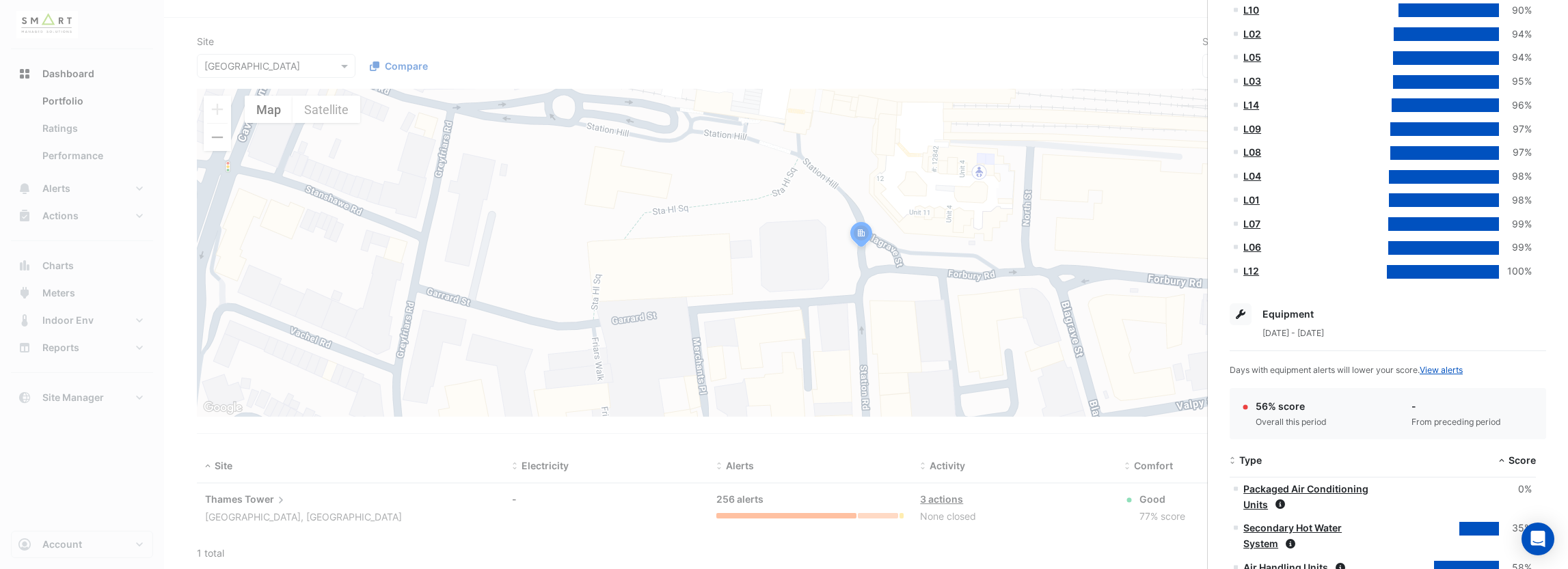
scroll to position [728, 0]
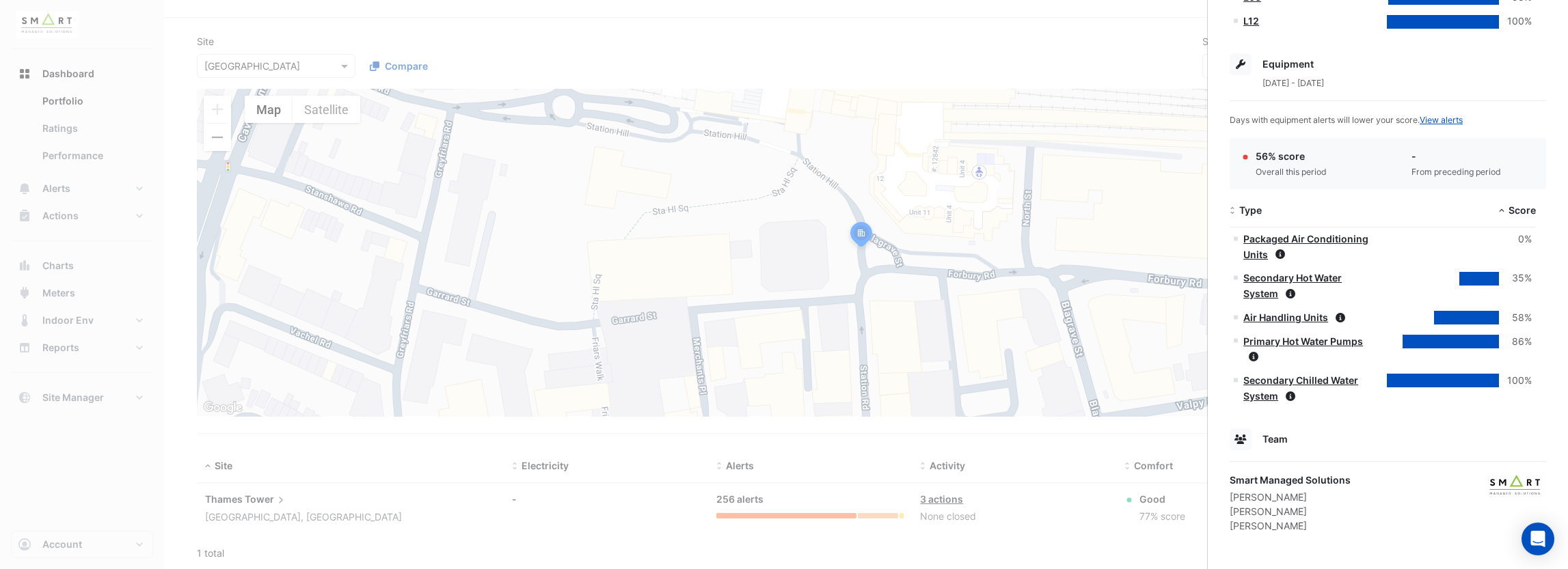
click at [1110, 437] on ngb-offcanvas-backdrop at bounding box center [784, 284] width 1568 height 569
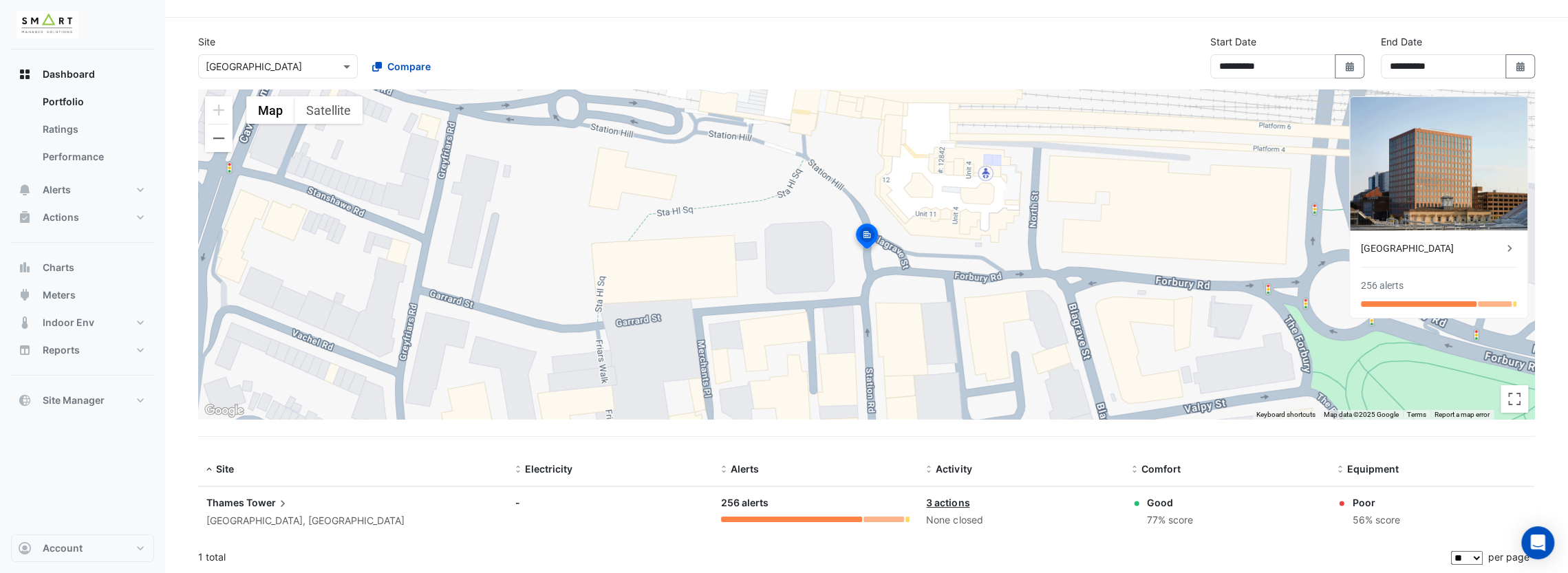
click at [389, 449] on section "**********" at bounding box center [866, 296] width 1402 height 556
click at [1520, 66] on icon "button" at bounding box center [1520, 67] width 8 height 10
select select "*"
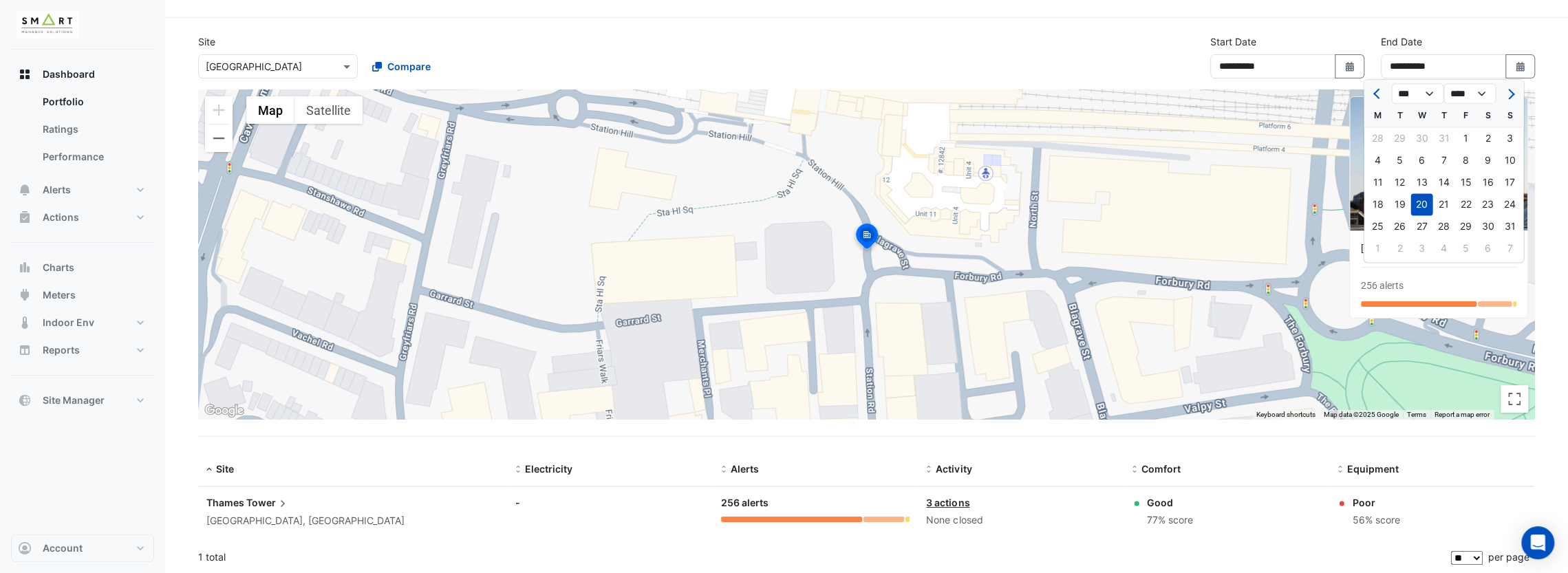
click at [259, 507] on span "Tower" at bounding box center [268, 503] width 43 height 15
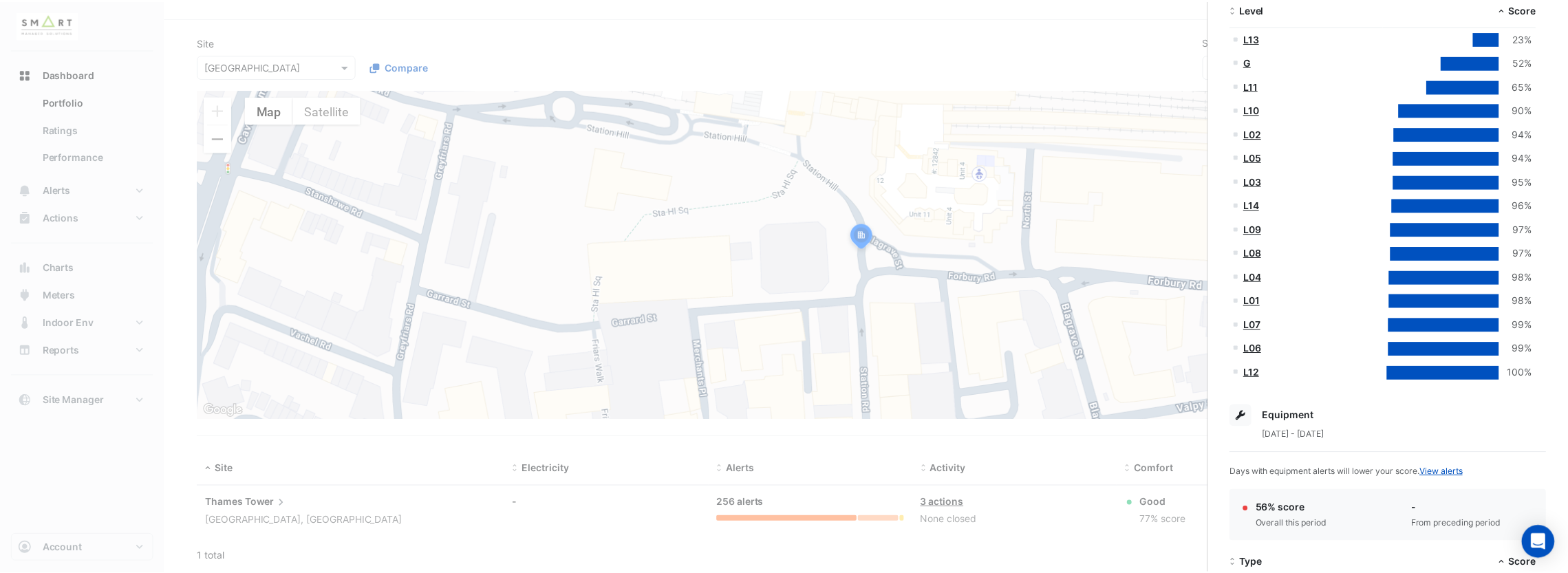
scroll to position [733, 0]
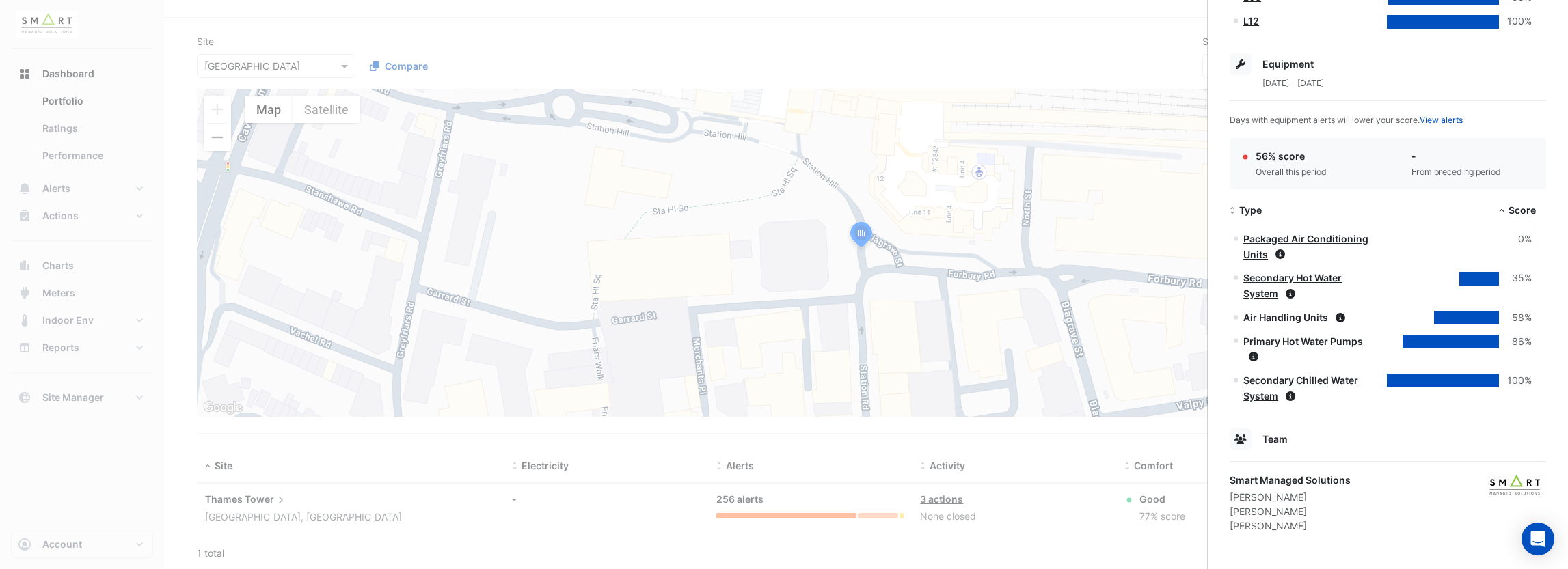
click at [1105, 128] on ngb-offcanvas-backdrop at bounding box center [784, 284] width 1568 height 569
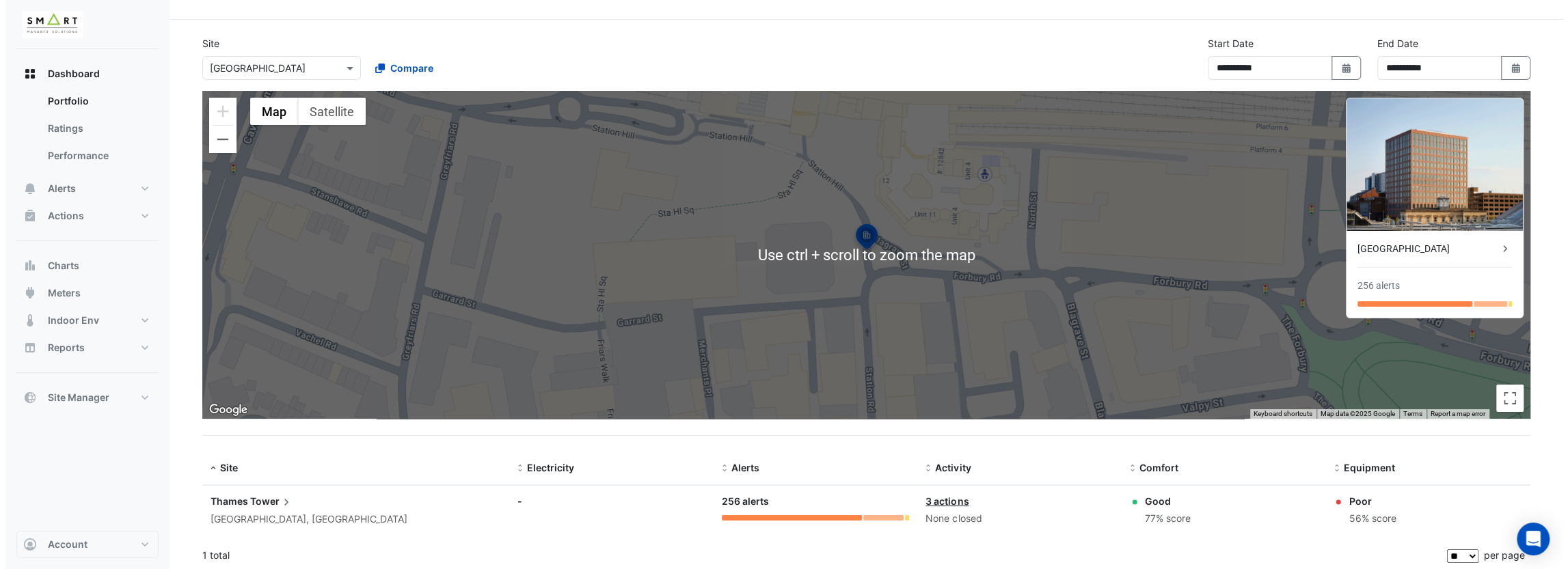
scroll to position [32, 0]
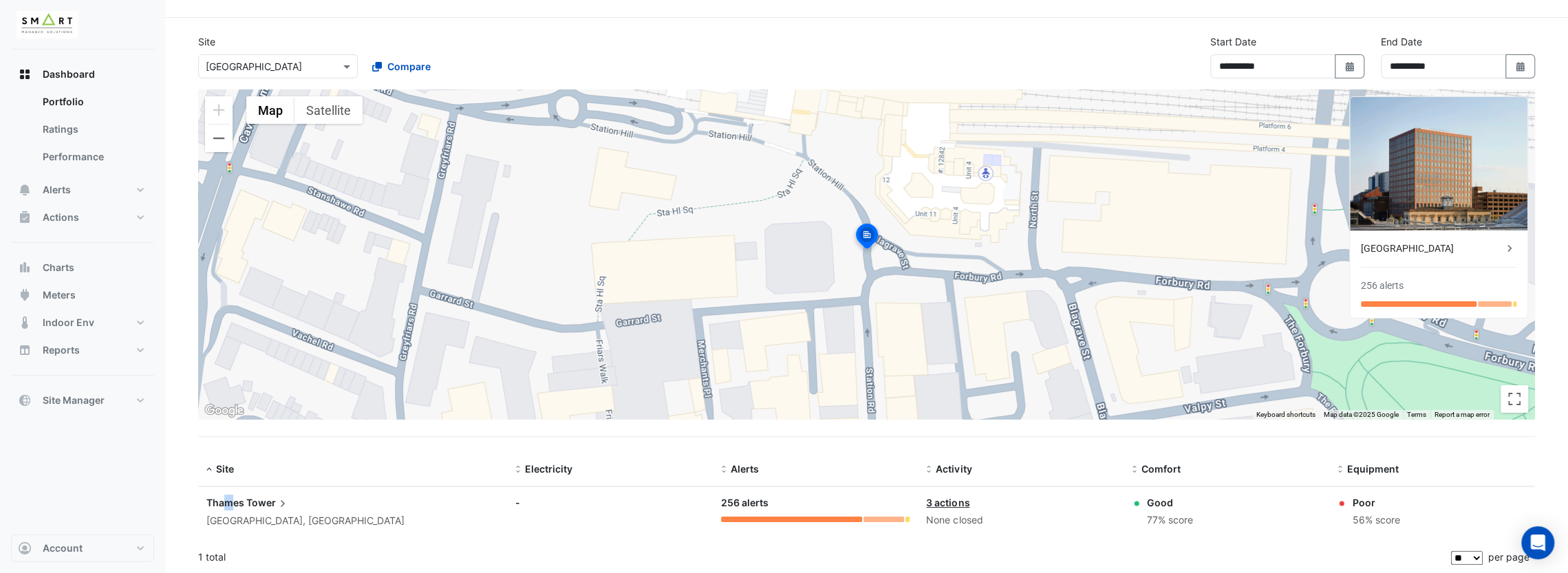
click at [228, 497] on span "Thames" at bounding box center [225, 503] width 38 height 12
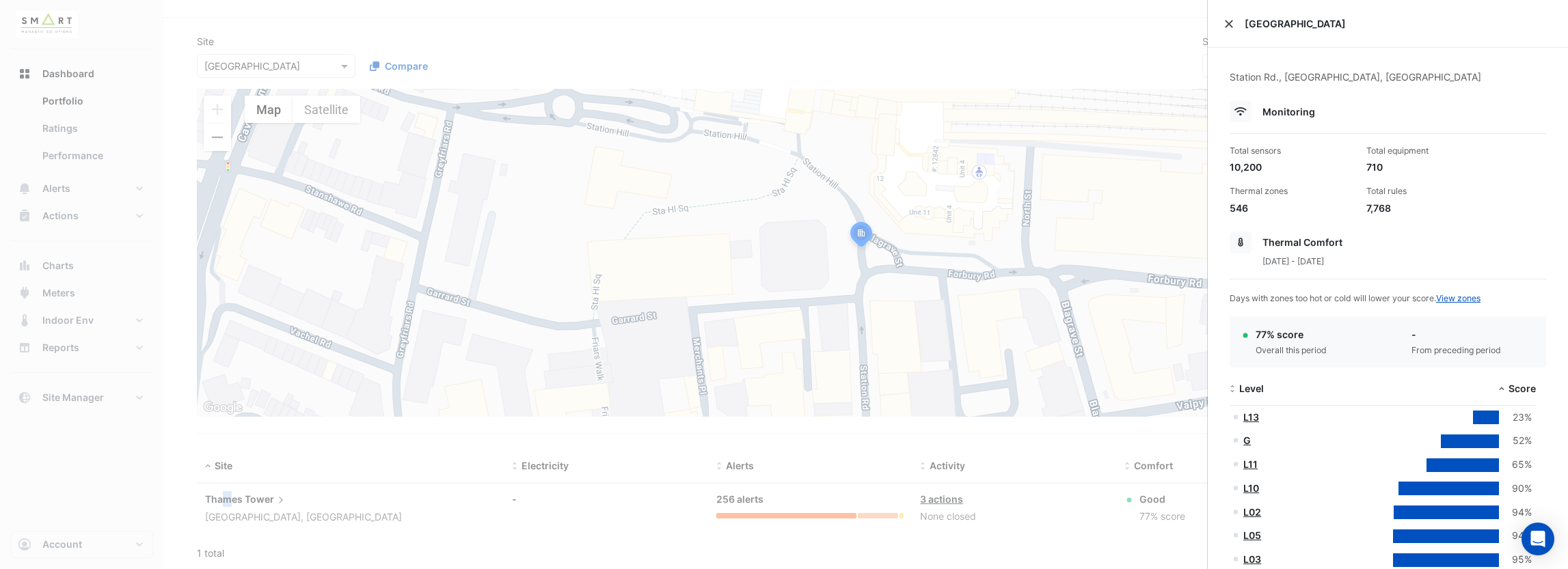
click at [1228, 21] on button "Close" at bounding box center [1229, 24] width 10 height 10
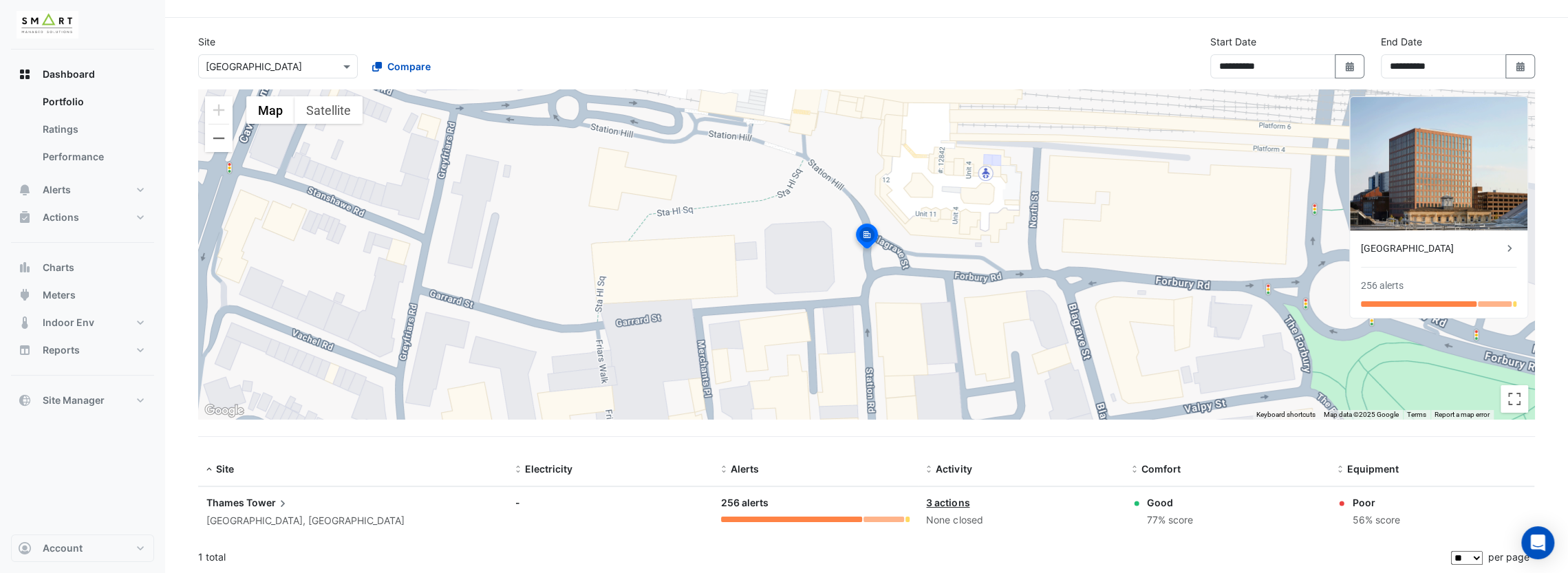
click at [1400, 246] on div "[GEOGRAPHIC_DATA]" at bounding box center [1431, 249] width 141 height 14
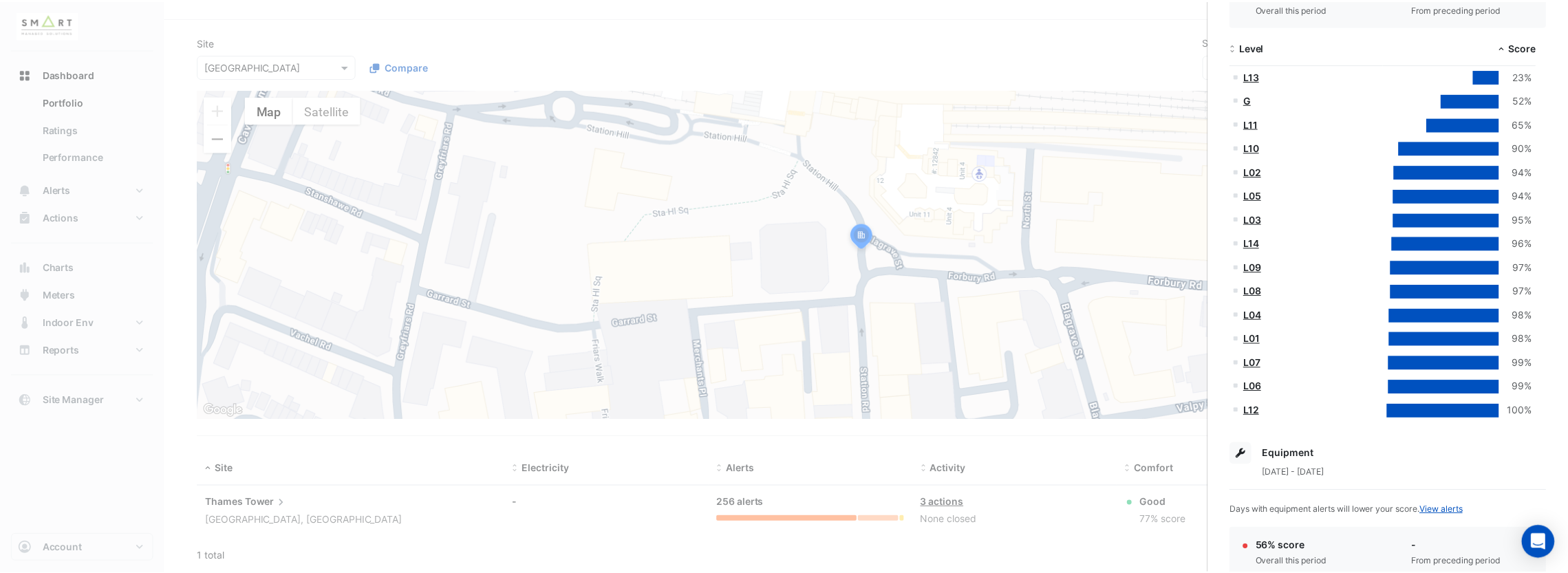
scroll to position [733, 0]
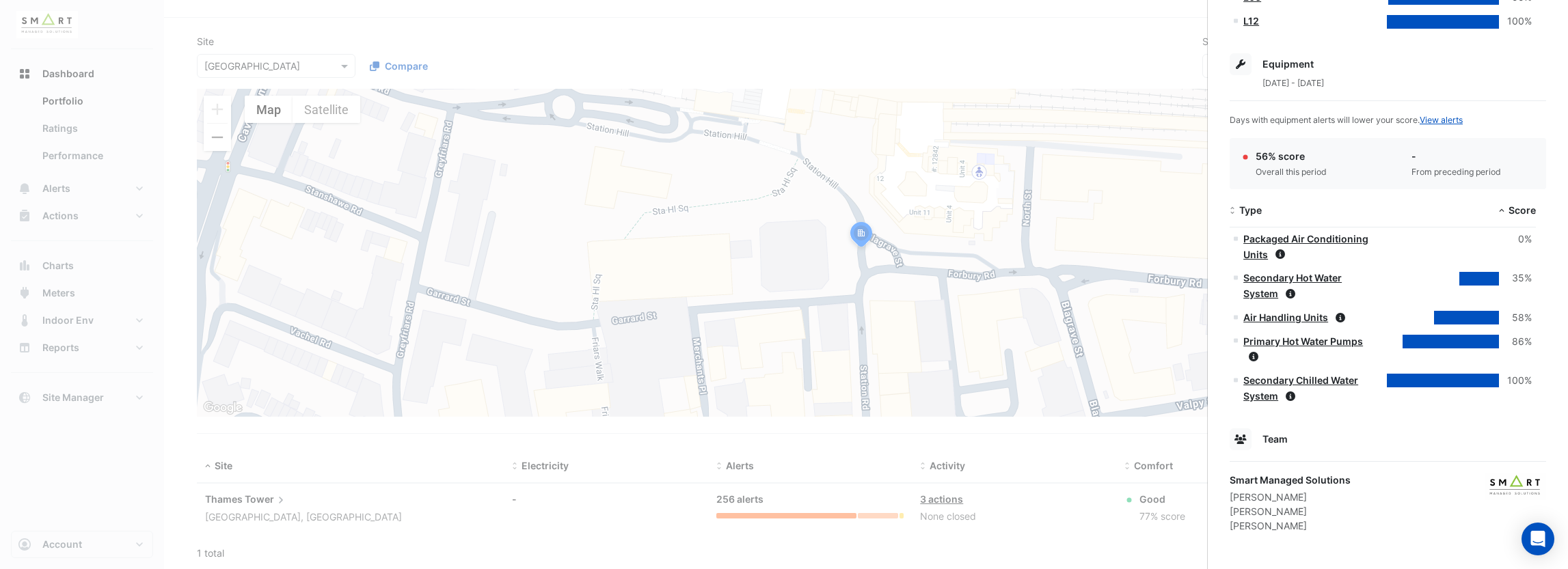
click at [523, 279] on ngb-offcanvas-backdrop at bounding box center [784, 284] width 1568 height 569
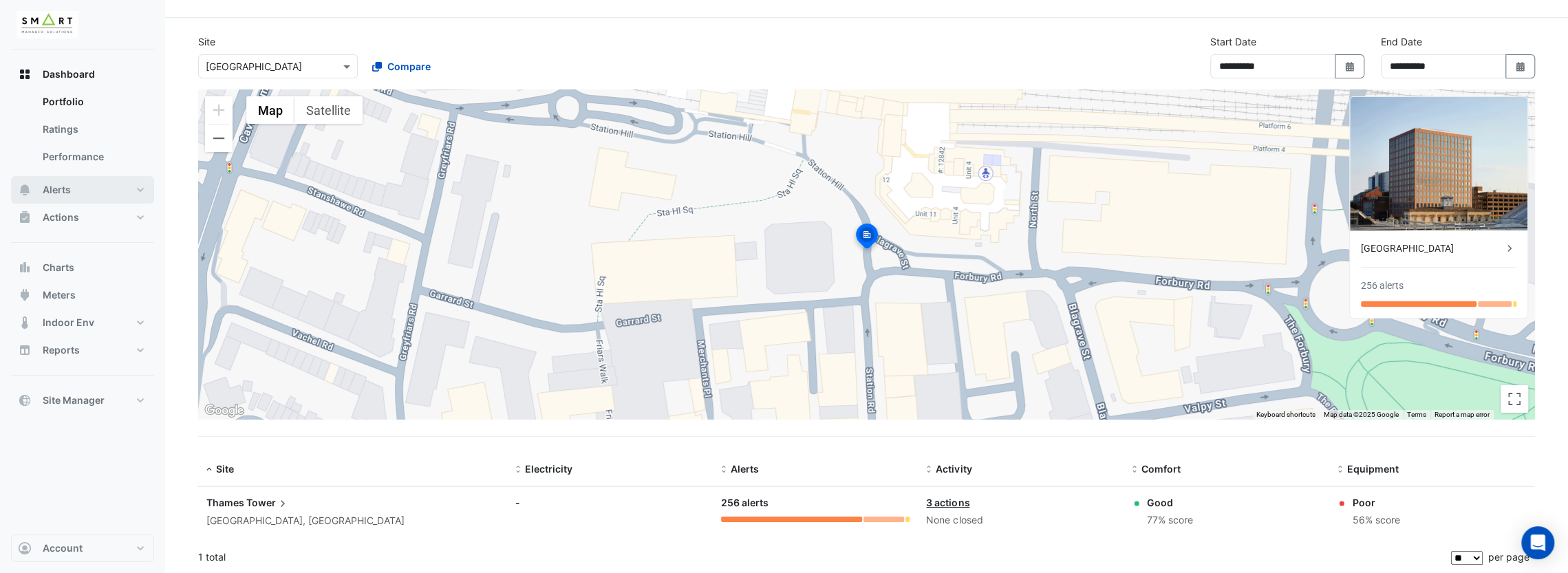
click at [127, 189] on button "Alerts" at bounding box center [82, 190] width 143 height 28
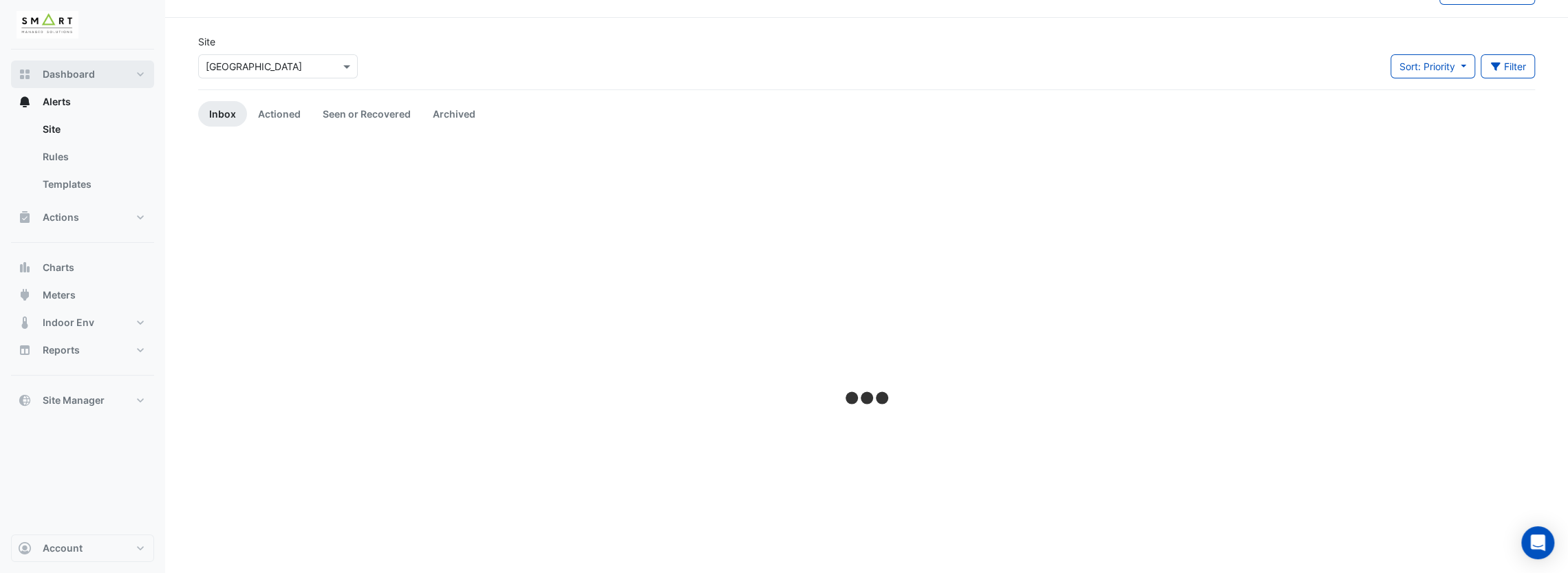
click at [128, 75] on button "Dashboard" at bounding box center [82, 75] width 143 height 28
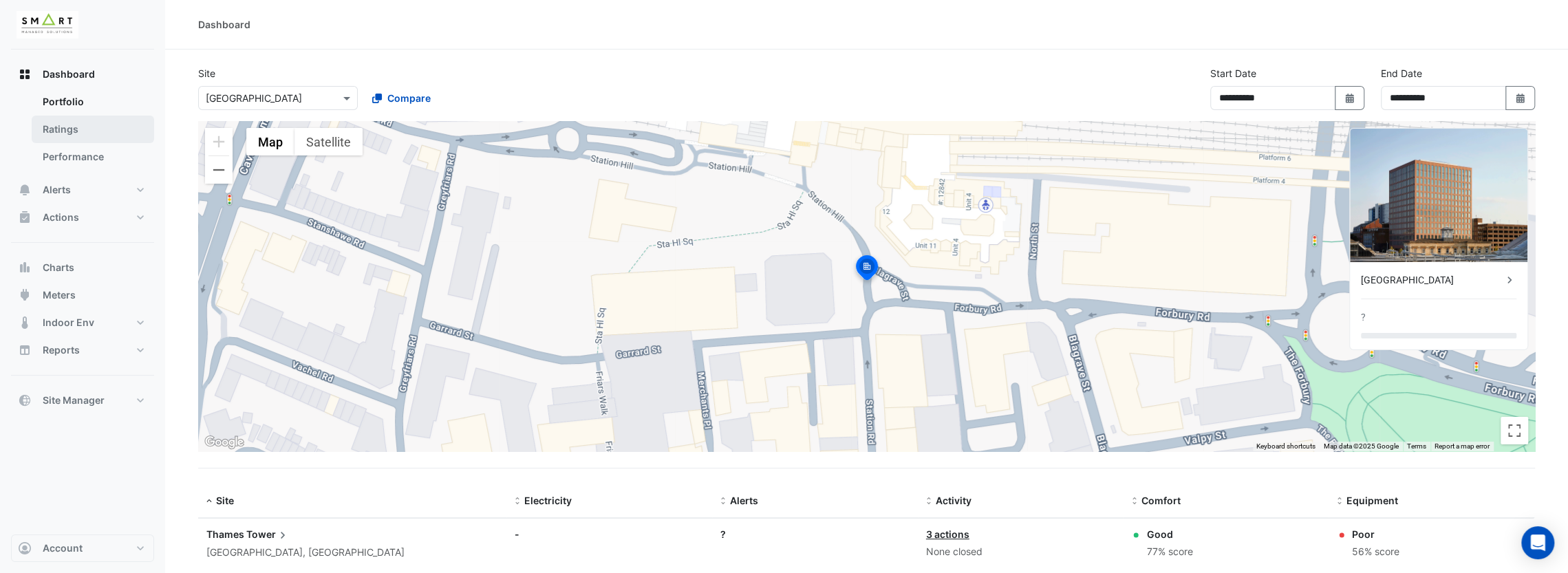
click at [93, 128] on link "Ratings" at bounding box center [92, 129] width 122 height 28
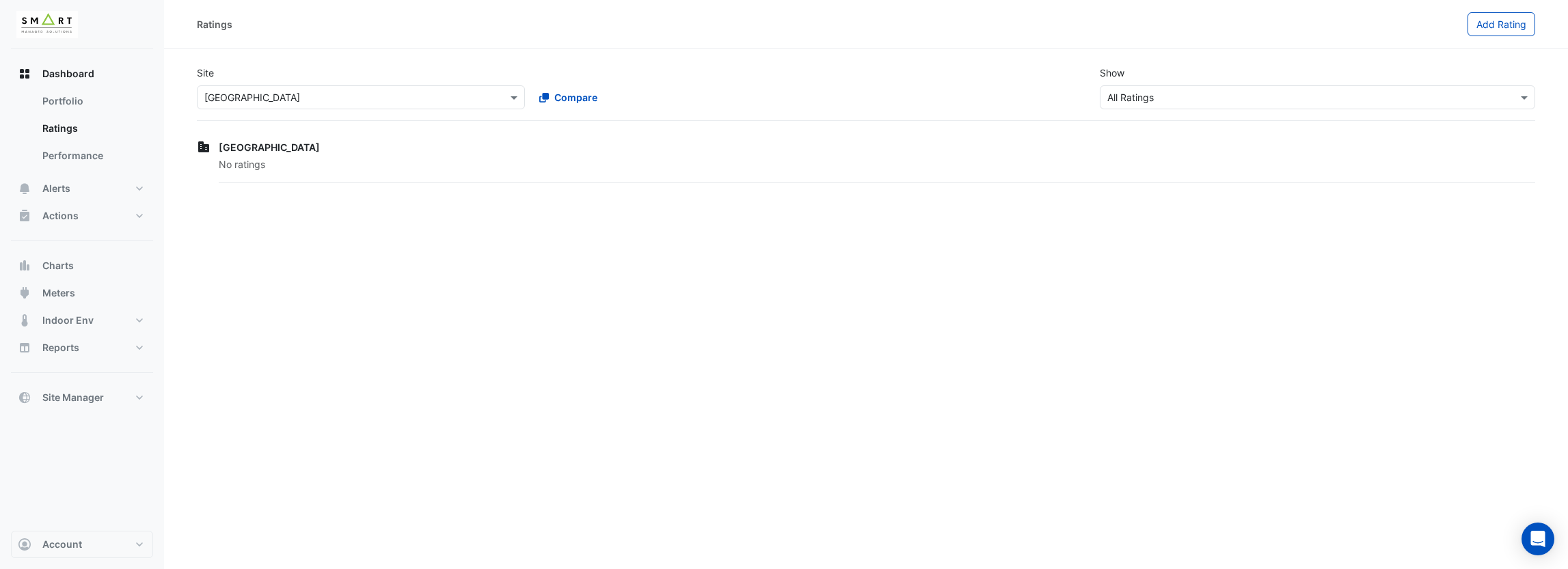
click at [250, 149] on span "[GEOGRAPHIC_DATA]" at bounding box center [270, 147] width 102 height 12
click at [581, 154] on div "[GEOGRAPHIC_DATA]" at bounding box center [877, 147] width 1317 height 14
click at [1286, 92] on input "text" at bounding box center [1304, 98] width 393 height 14
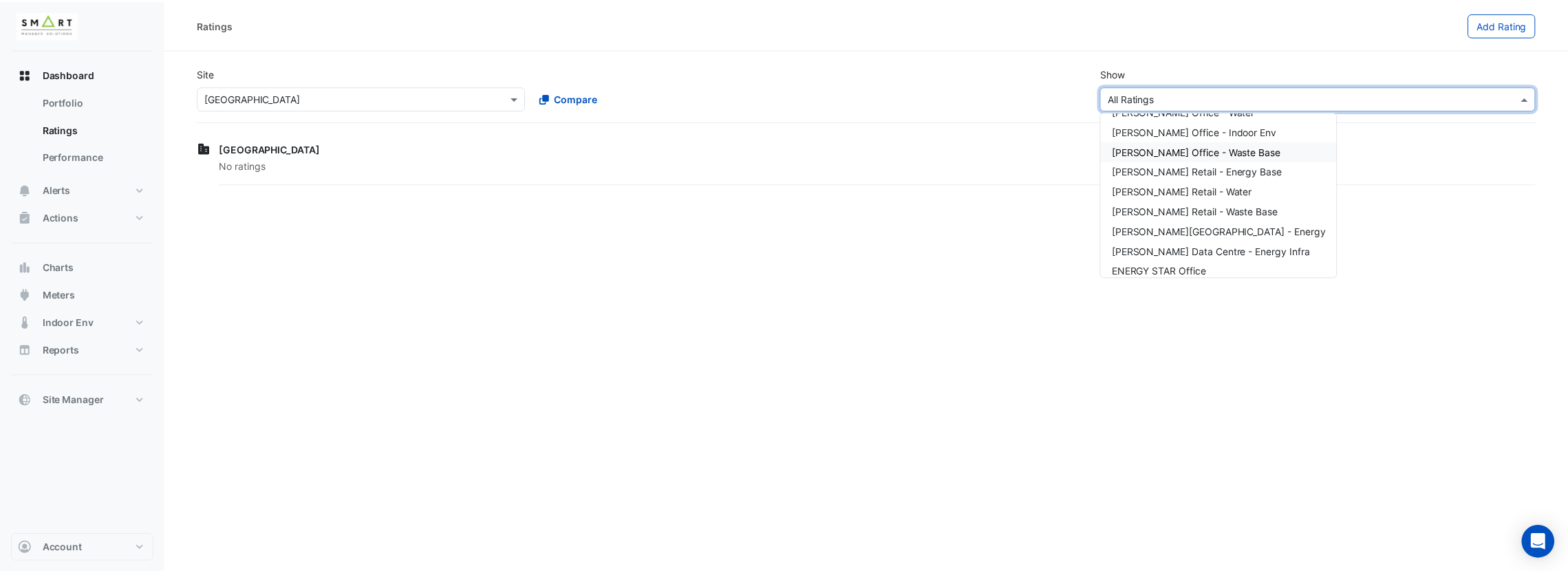
scroll to position [125, 0]
click at [1155, 325] on div "Ratings Add Rating Site Select a Site × Thames Tower Compare Show Sustainabilit…" at bounding box center [871, 286] width 1413 height 573
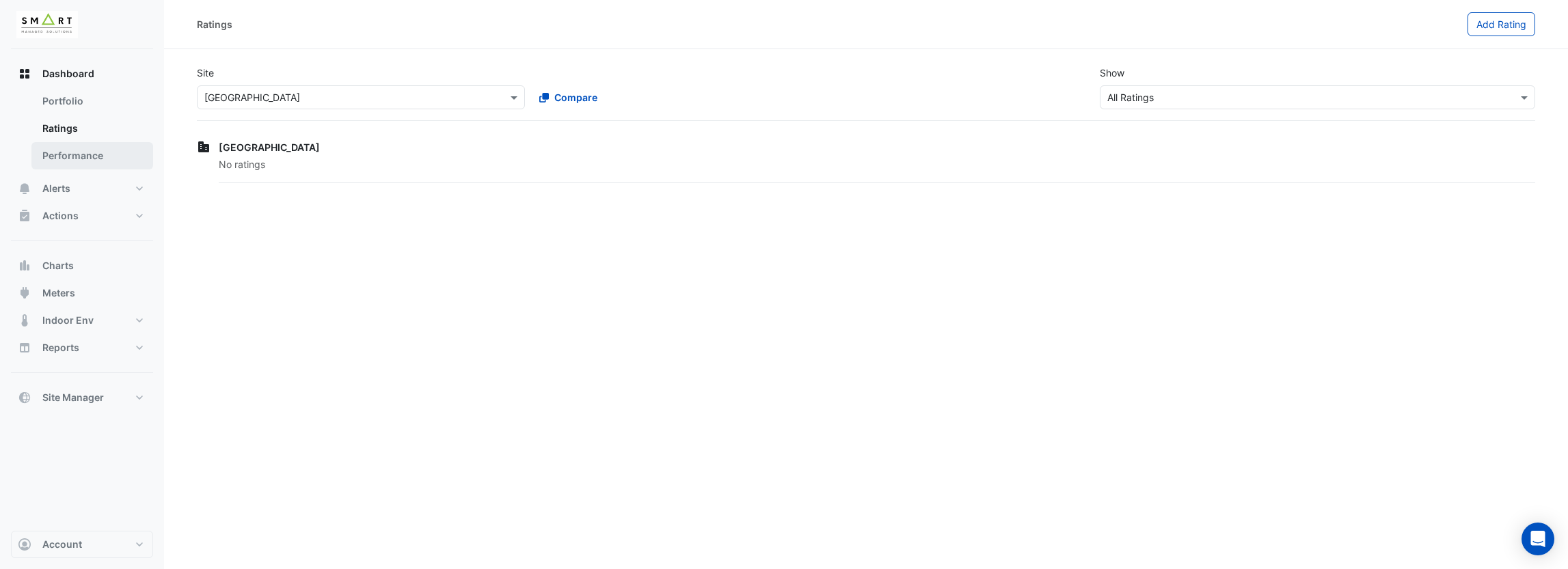
click at [87, 158] on link "Performance" at bounding box center [92, 156] width 121 height 27
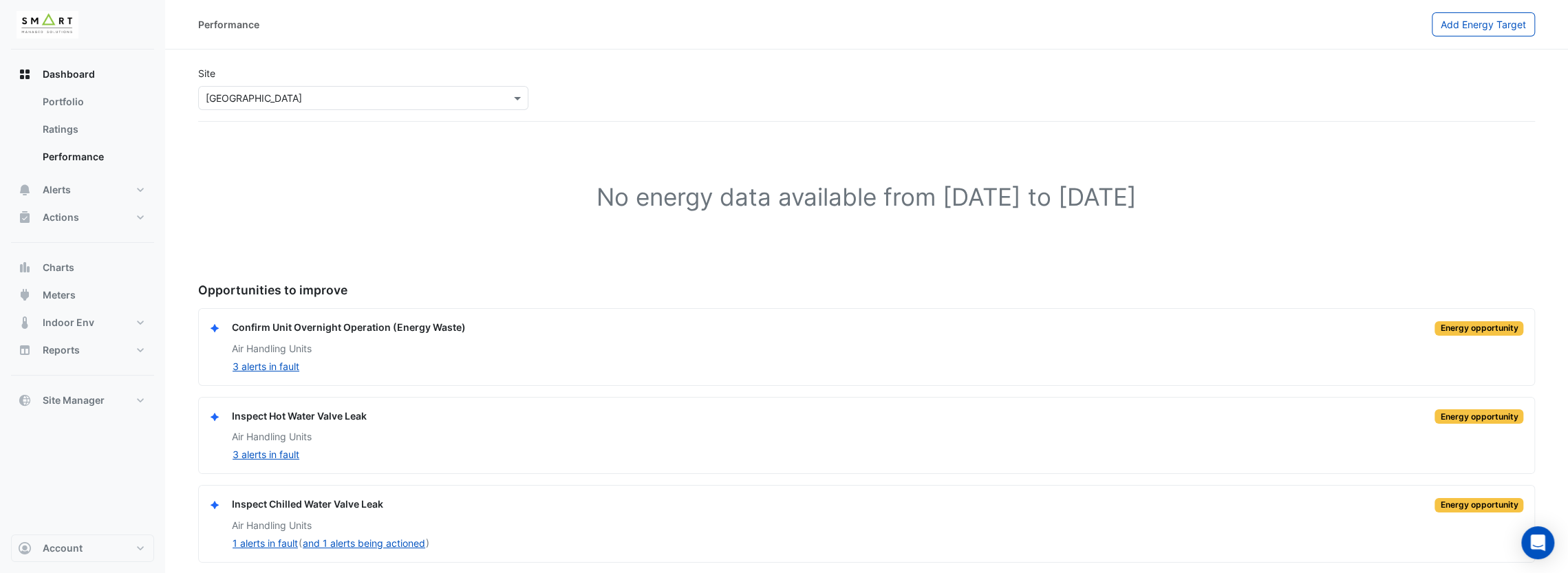
scroll to position [1, 0]
click at [308, 329] on div "Confirm Unit Overnight Operation (Energy Waste)" at bounding box center [349, 326] width 234 height 16
